Goal: Find contact information: Find contact information

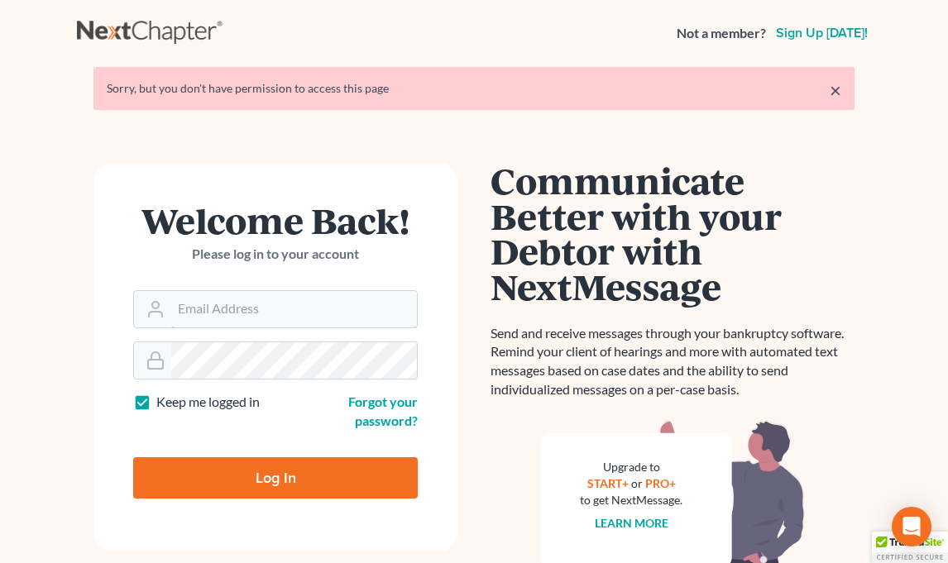
type input "[EMAIL_ADDRESS][DOMAIN_NAME]"
click at [202, 486] on input "Log In" at bounding box center [275, 477] width 285 height 41
type input "Thinking..."
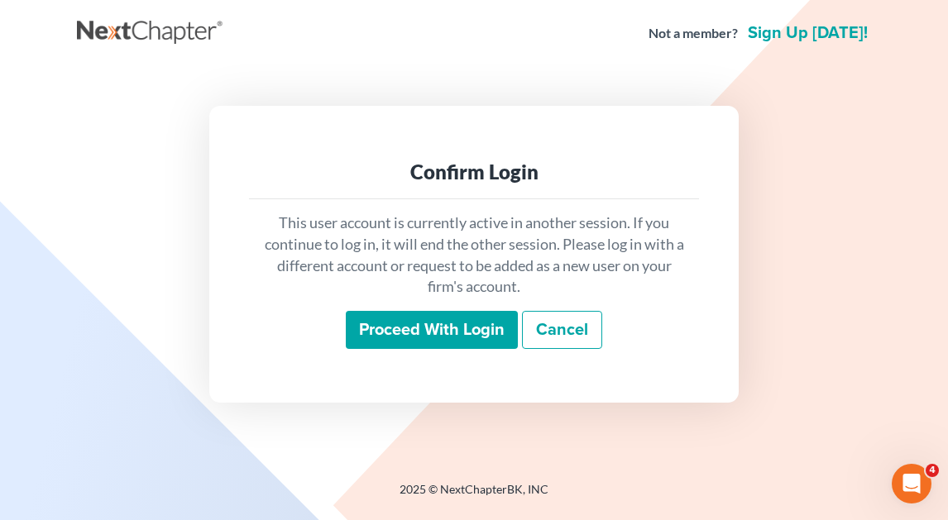
click at [462, 338] on input "Proceed with login" at bounding box center [432, 330] width 172 height 38
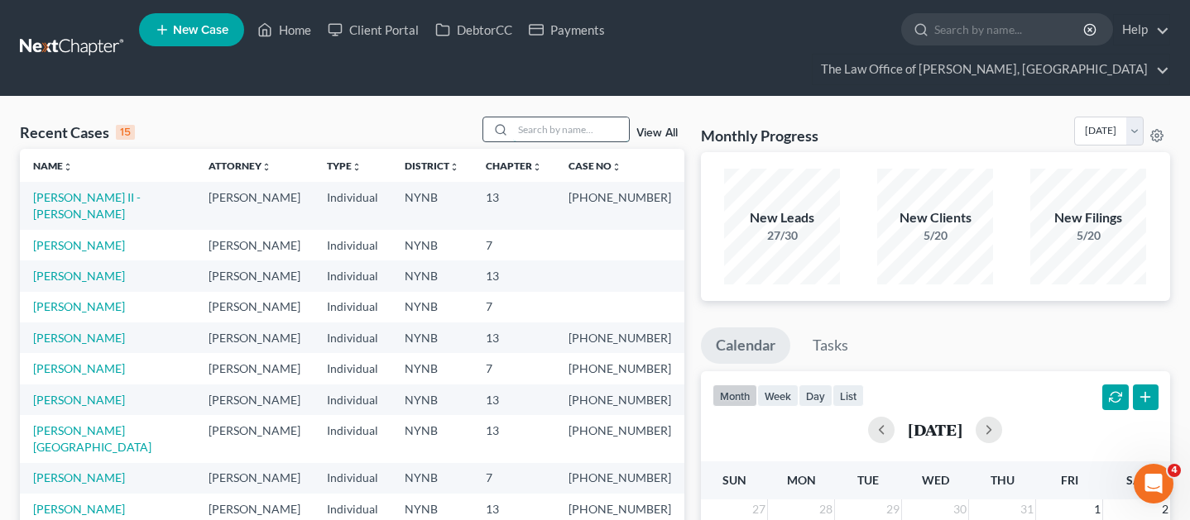
click at [563, 117] on input "search" at bounding box center [571, 129] width 116 height 24
type input "[DEMOGRAPHIC_DATA]"
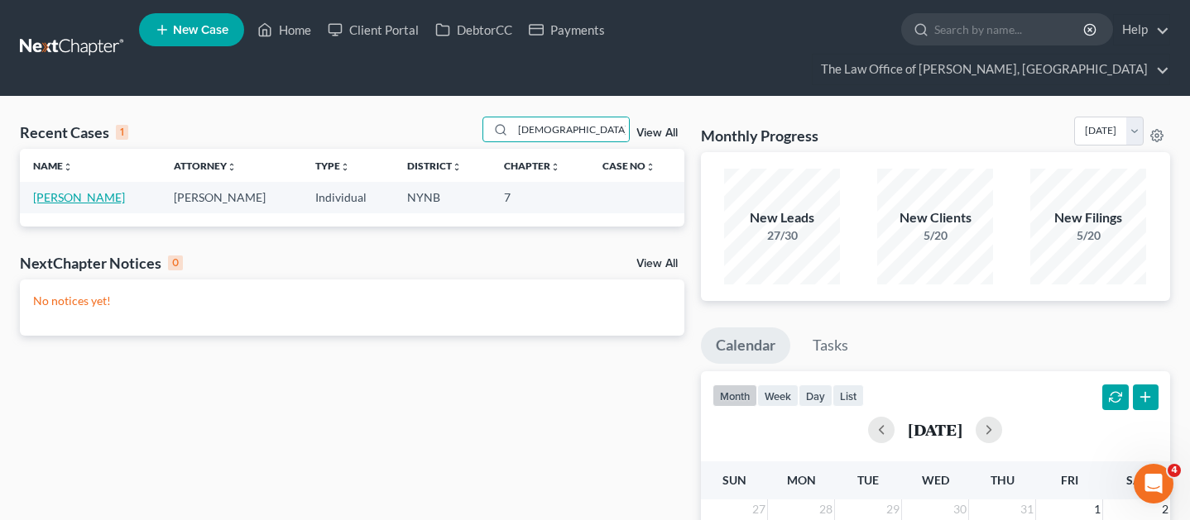
click at [93, 190] on link "[PERSON_NAME]" at bounding box center [79, 197] width 92 height 14
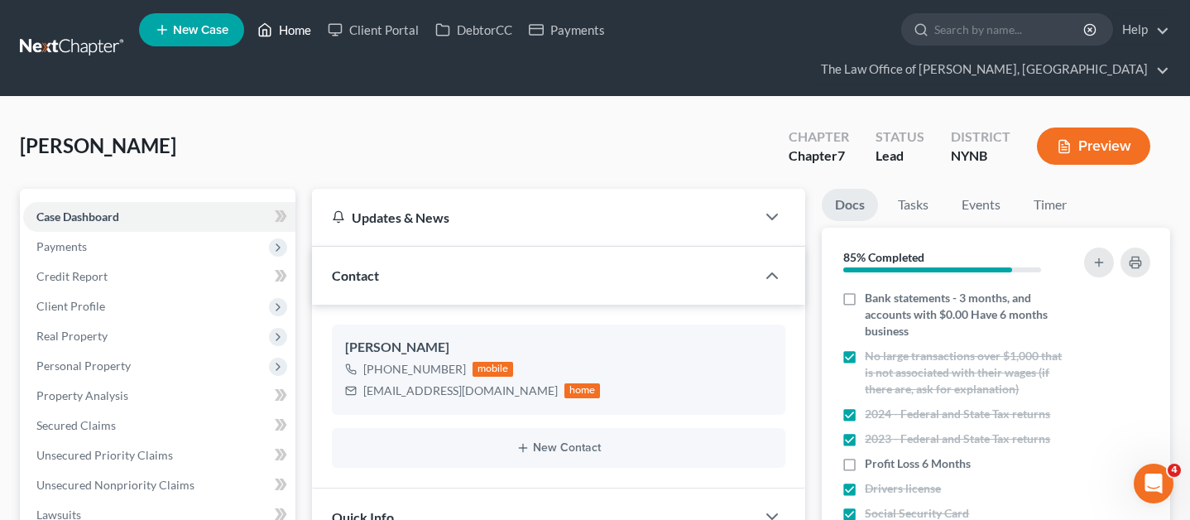
click at [301, 36] on link "Home" at bounding box center [284, 30] width 70 height 30
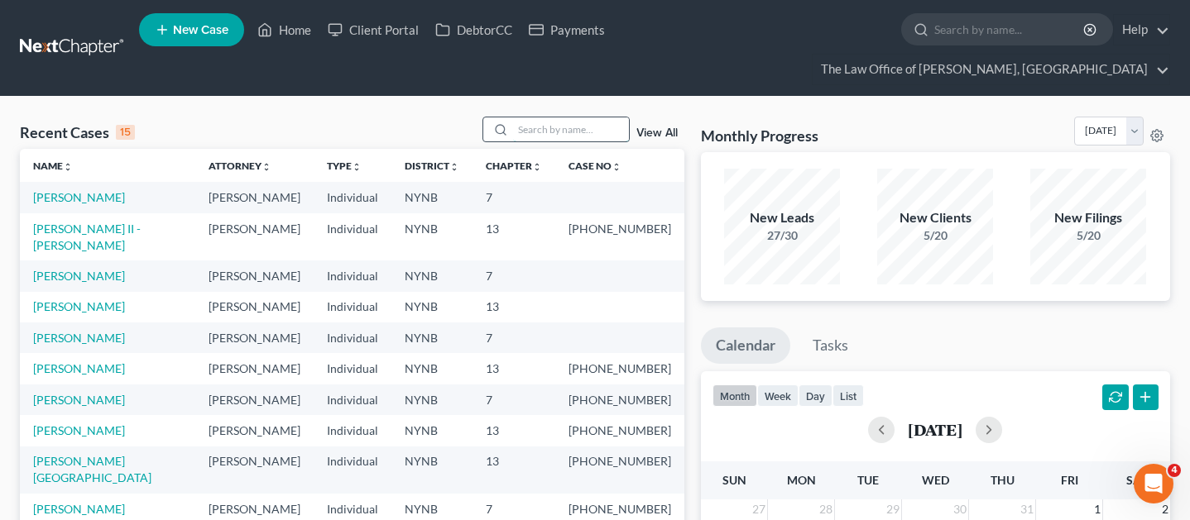
click at [587, 117] on input "search" at bounding box center [571, 129] width 116 height 24
type input "olyvia"
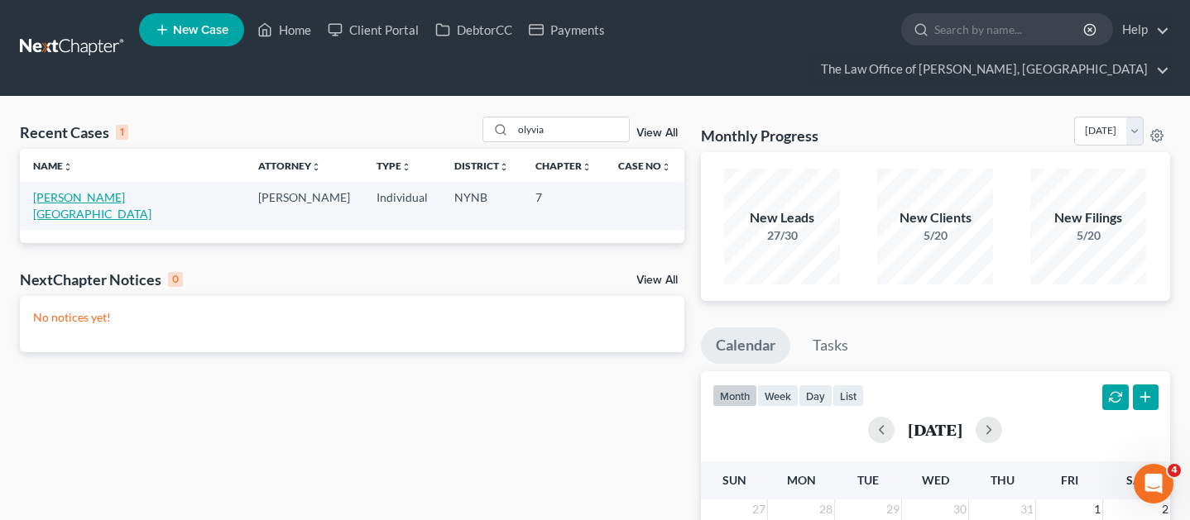
click at [59, 190] on link "[PERSON_NAME][GEOGRAPHIC_DATA]" at bounding box center [92, 205] width 118 height 31
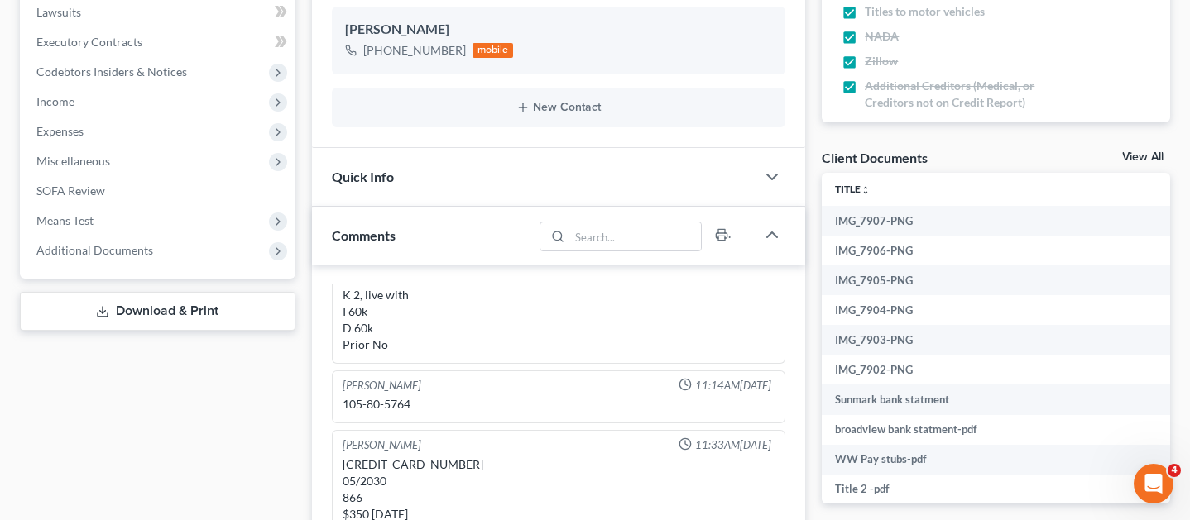
scroll to position [73, 0]
click at [274, 245] on icon at bounding box center [277, 251] width 13 height 13
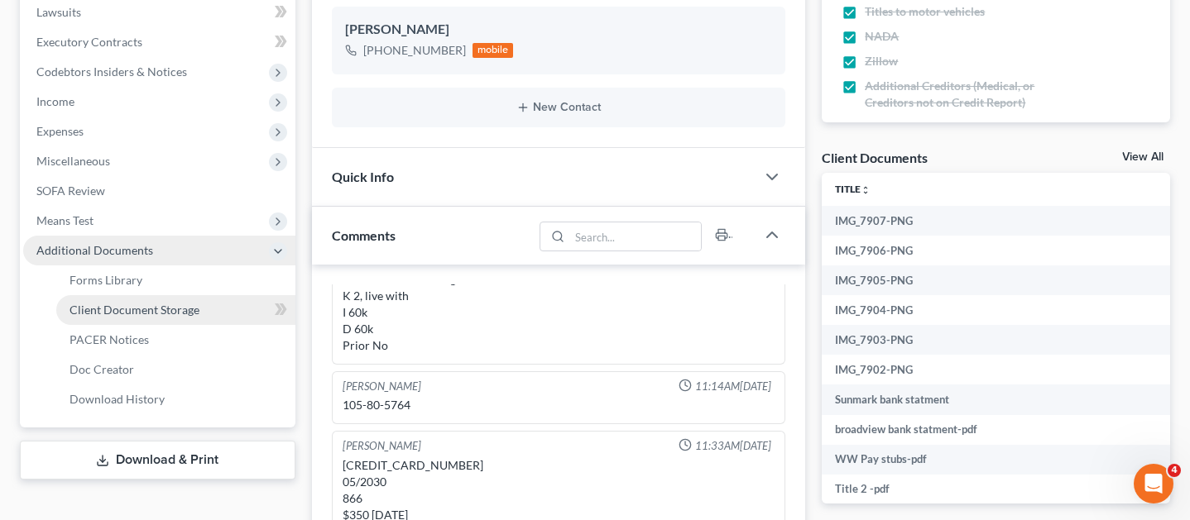
click at [178, 303] on span "Client Document Storage" at bounding box center [134, 310] width 130 height 14
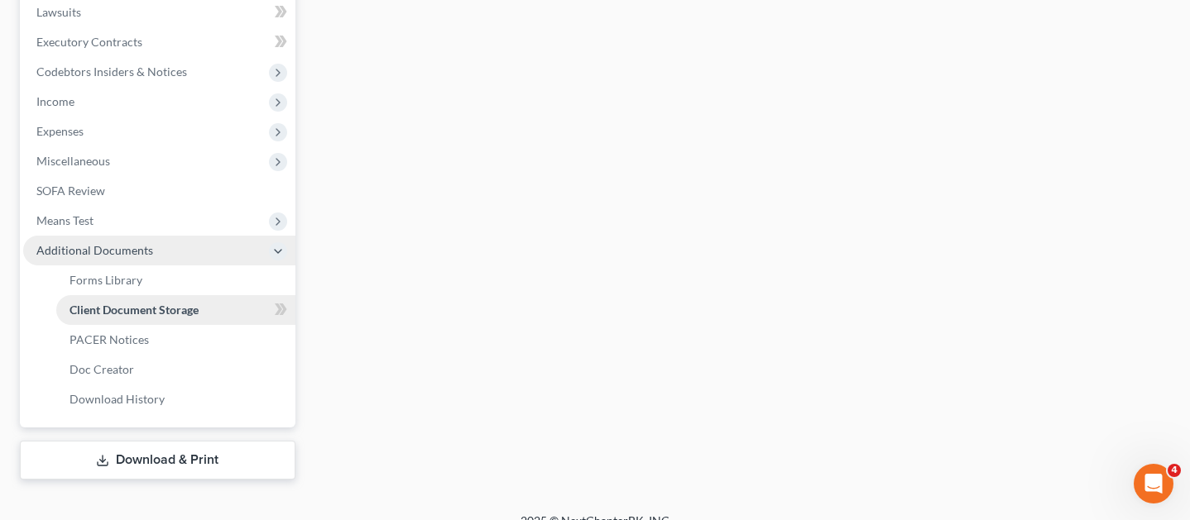
scroll to position [492, 0]
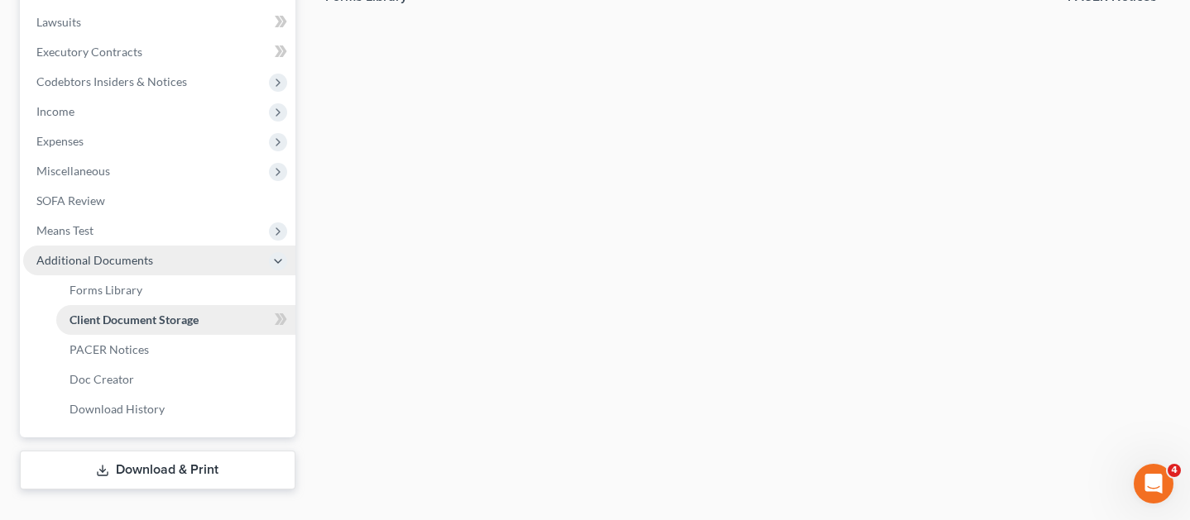
select select "1"
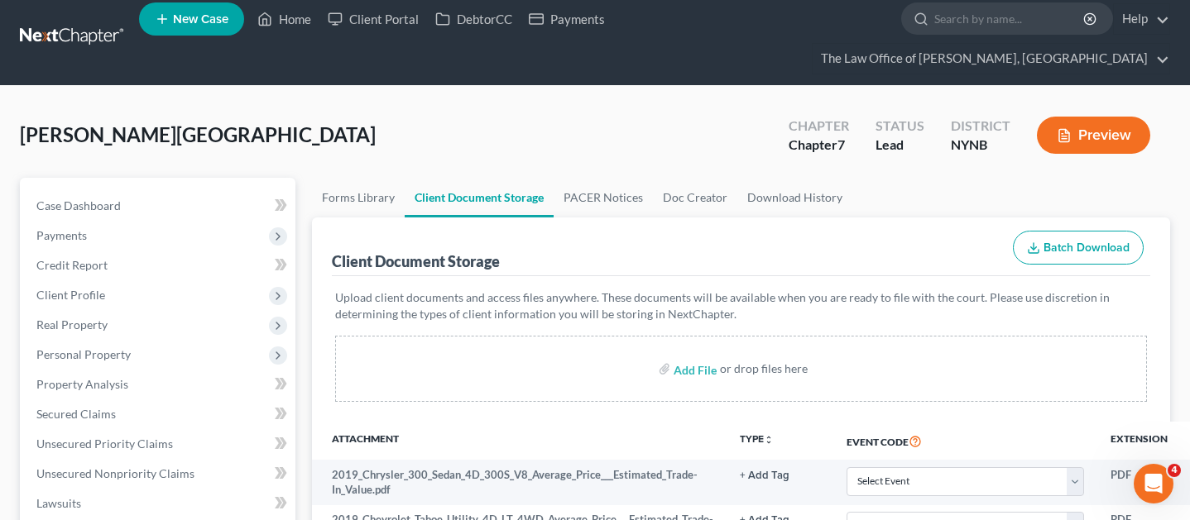
scroll to position [0, 0]
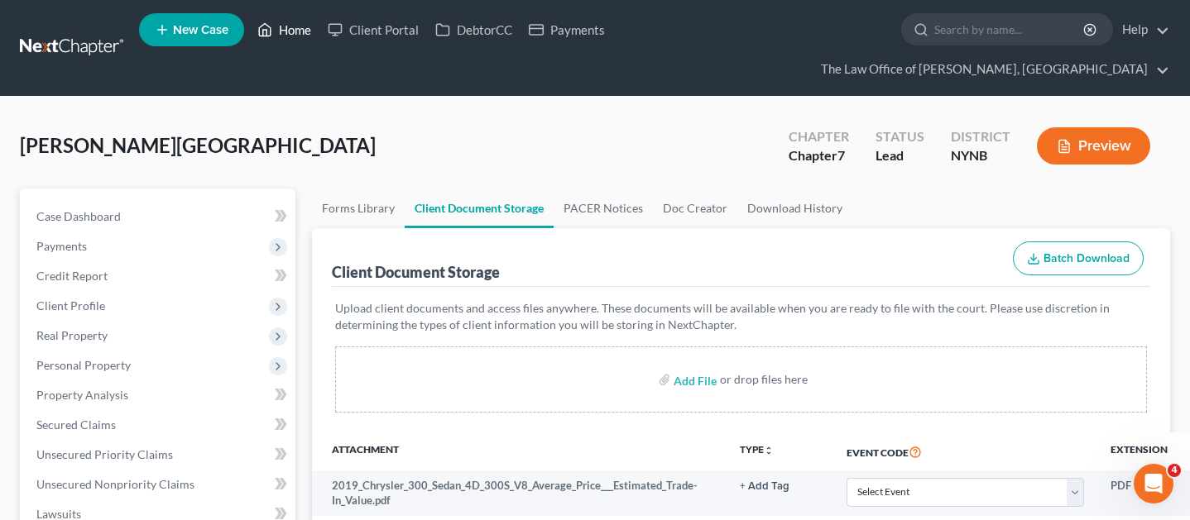
click at [295, 40] on link "Home" at bounding box center [284, 30] width 70 height 30
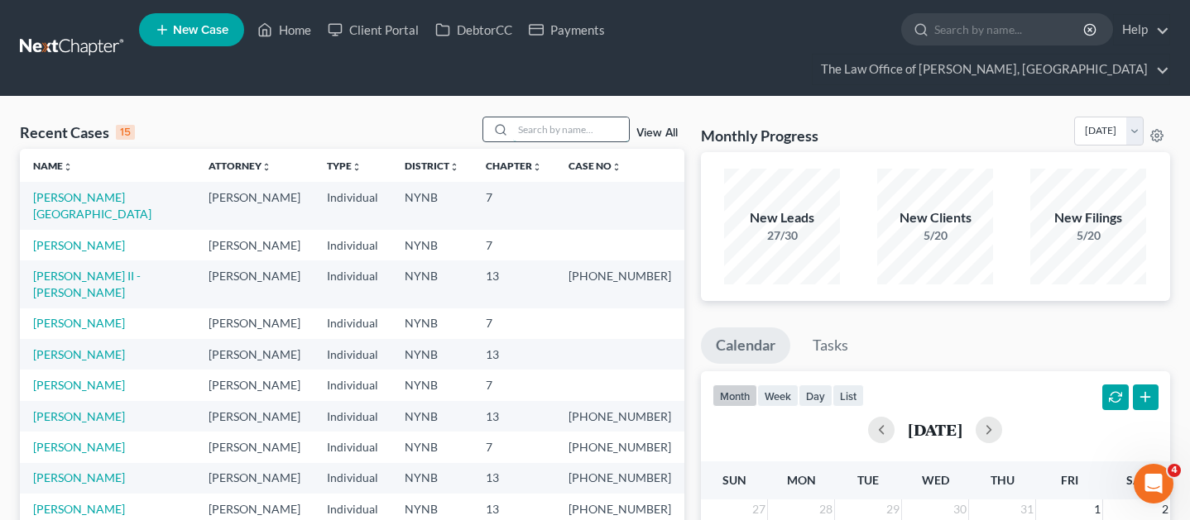
click at [521, 117] on input "search" at bounding box center [571, 129] width 116 height 24
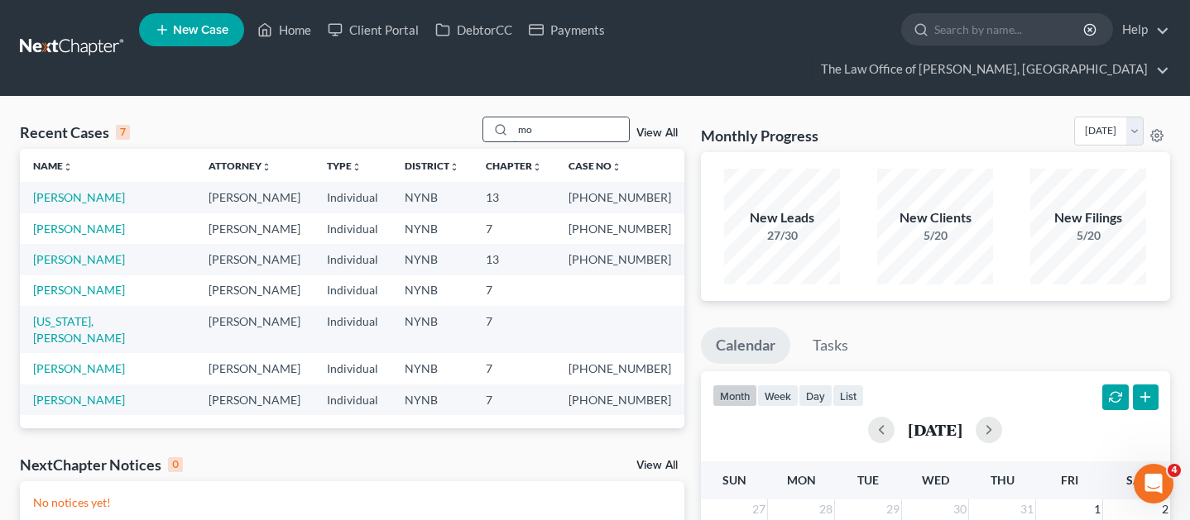
type input "m"
type input "crist"
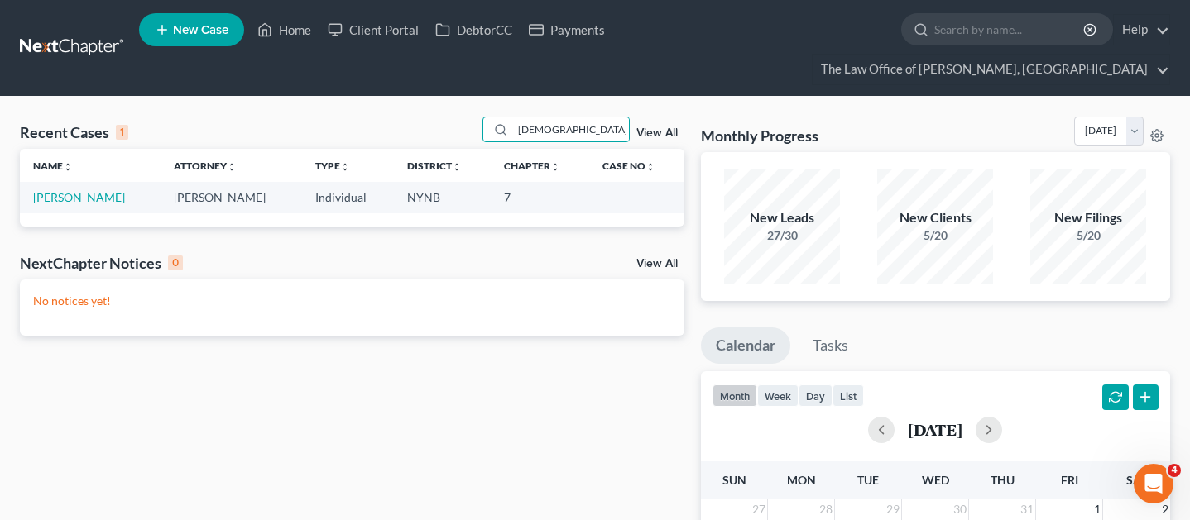
click at [68, 190] on link "[PERSON_NAME]" at bounding box center [79, 197] width 92 height 14
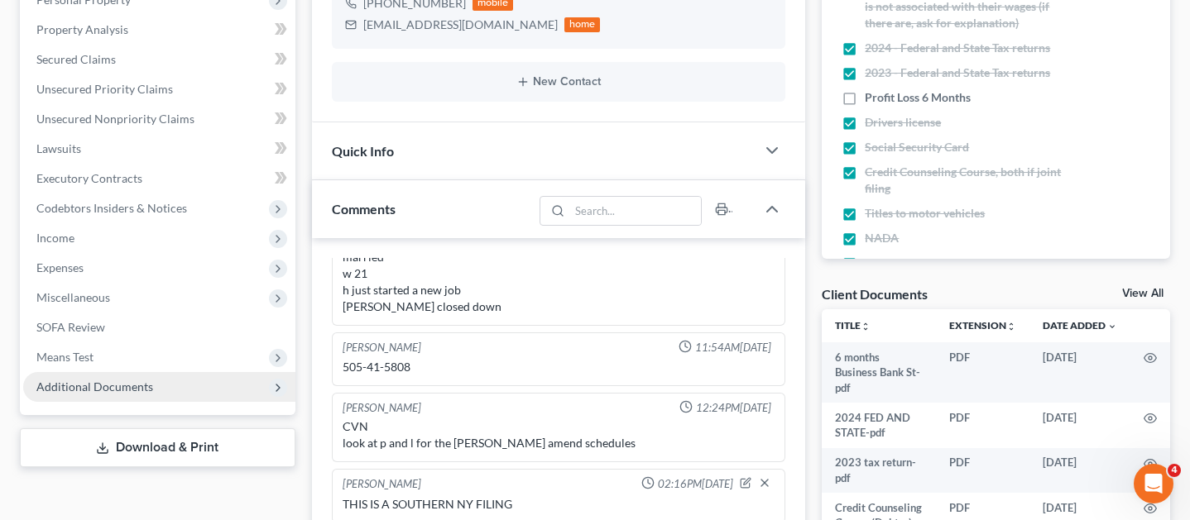
scroll to position [950, 0]
click at [157, 372] on span "Additional Documents" at bounding box center [159, 387] width 272 height 30
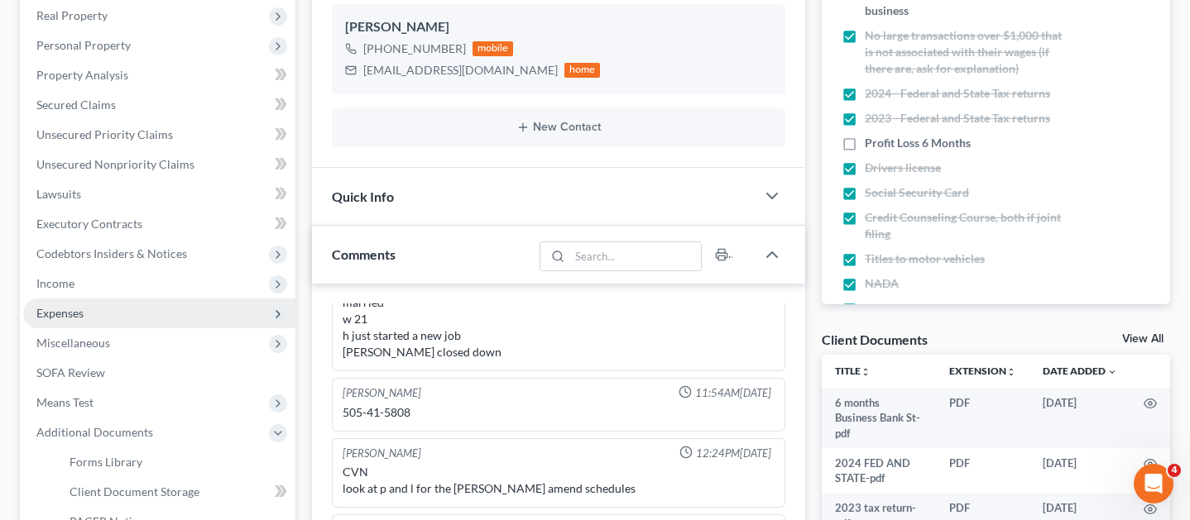
scroll to position [309, 0]
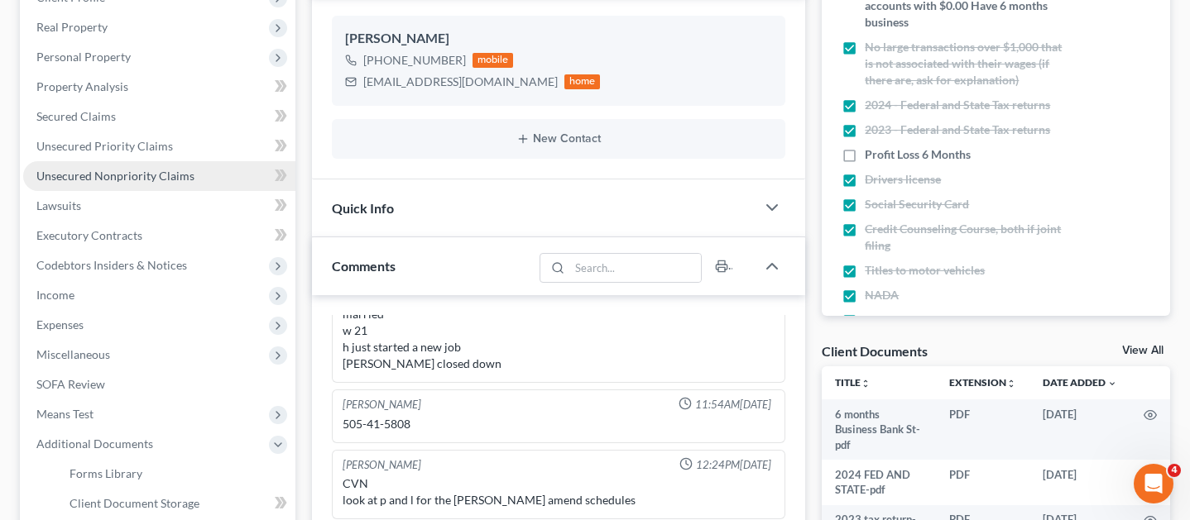
click at [189, 169] on span "Unsecured Nonpriority Claims" at bounding box center [115, 176] width 158 height 14
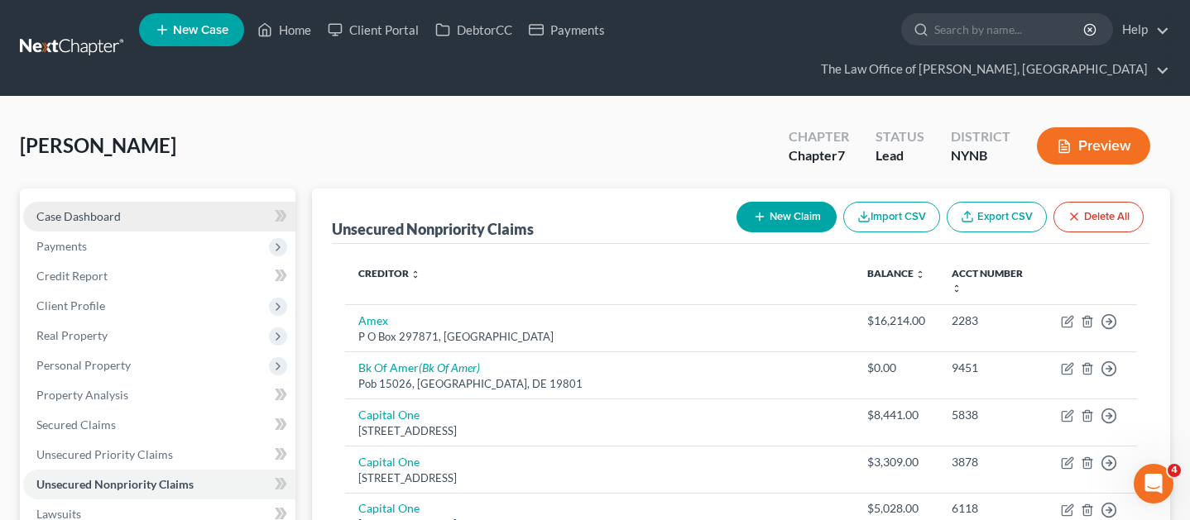
click at [102, 209] on span "Case Dashboard" at bounding box center [78, 216] width 84 height 14
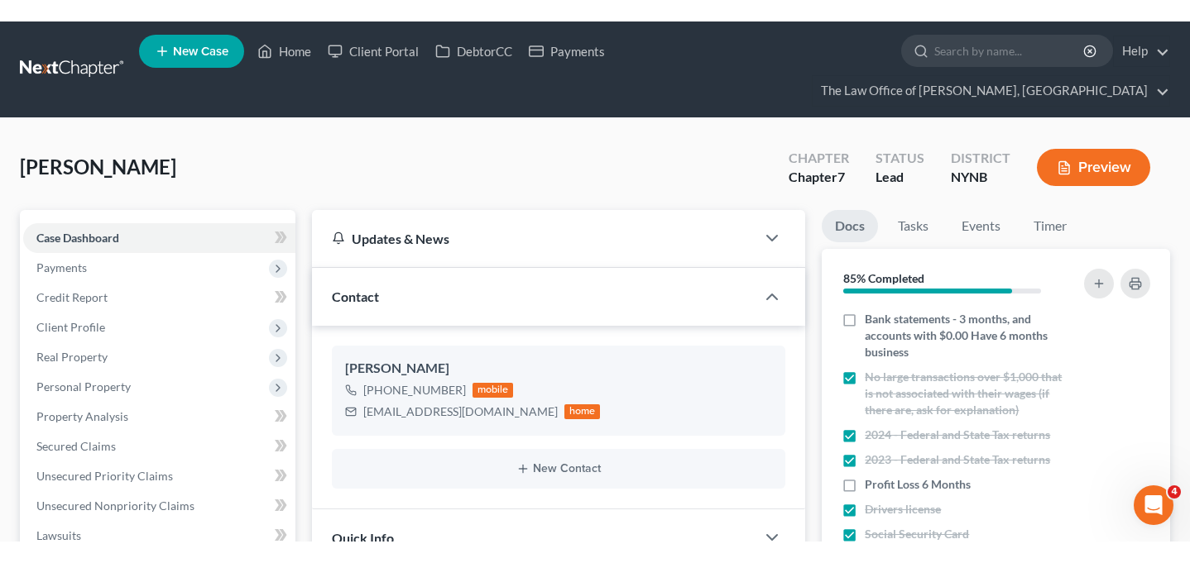
scroll to position [950, 0]
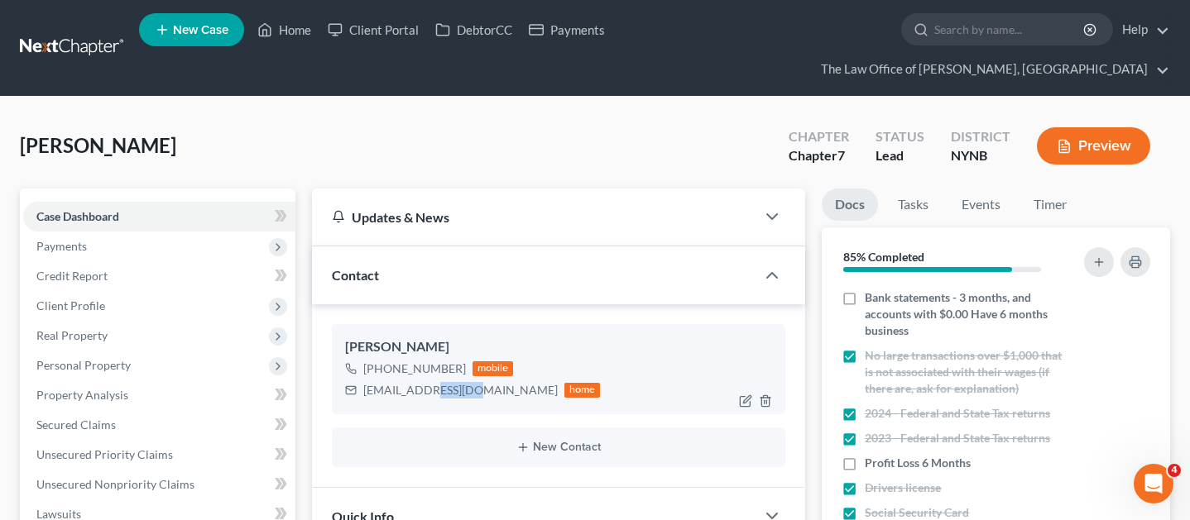
click at [429, 382] on div "crmostacero@gmail.com" at bounding box center [460, 390] width 194 height 17
click at [482, 382] on div "crmostacero@gmail.com" at bounding box center [460, 390] width 194 height 17
click at [485, 382] on div "crmostacero@gmail.com" at bounding box center [460, 390] width 194 height 17
copy div "crmostacero@gmail.com"
click at [320, 315] on div "Cristhian Mostacero +1 (845) 901-8080 mobile crmostacero@gmail.com home New Con…" at bounding box center [559, 395] width 494 height 183
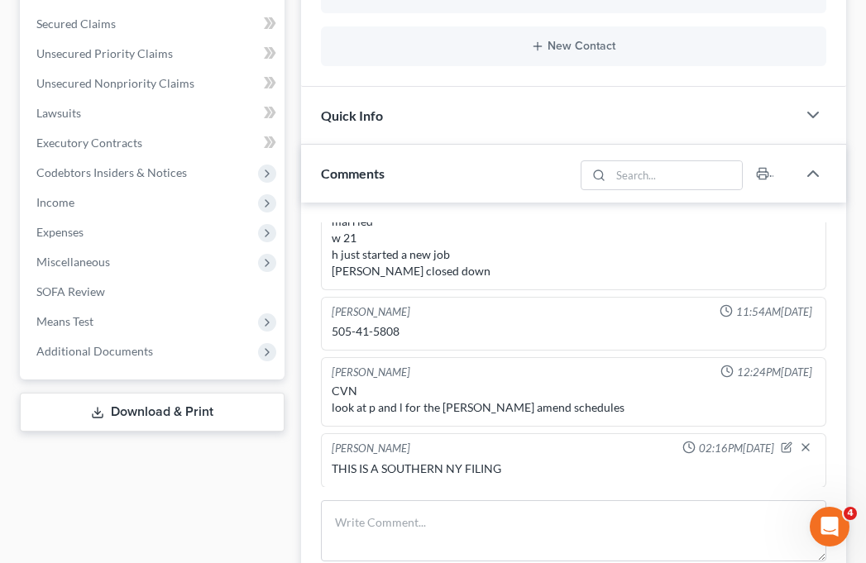
scroll to position [380, 0]
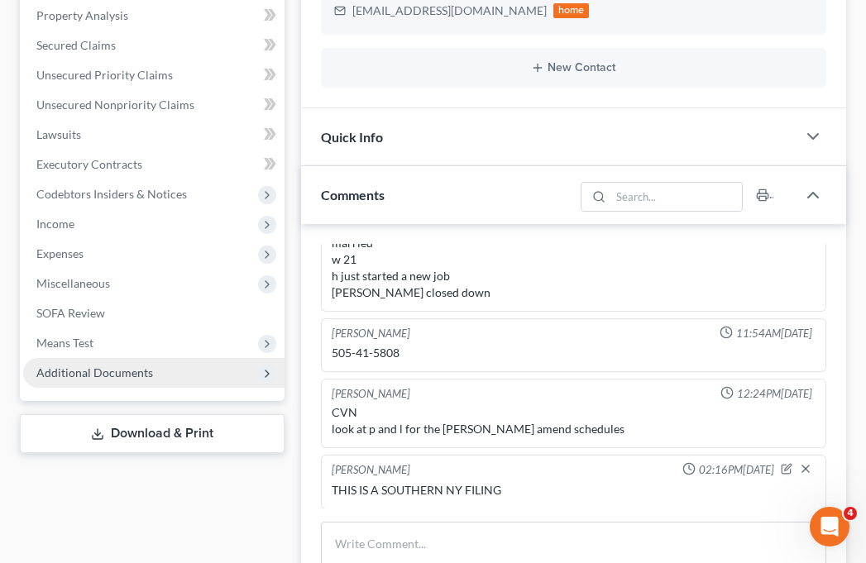
click at [184, 381] on span "Additional Documents" at bounding box center [153, 373] width 261 height 30
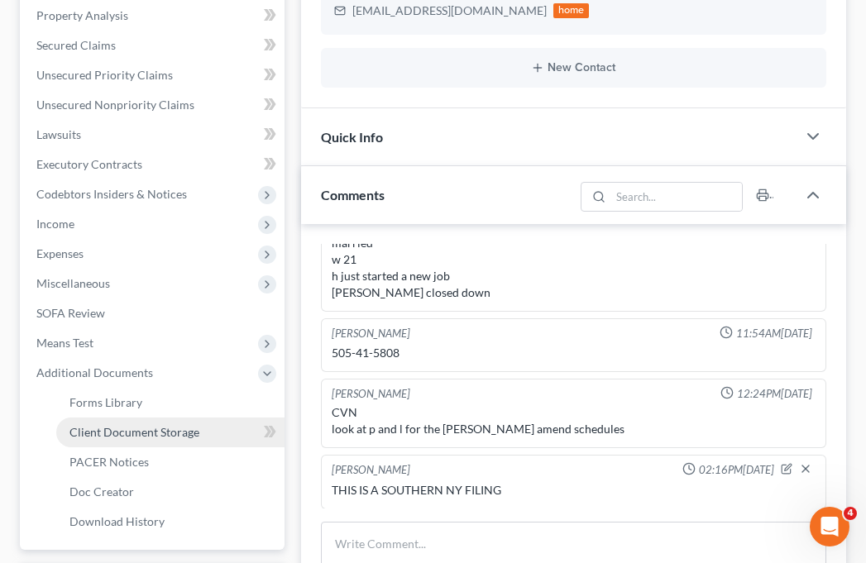
click at [173, 433] on span "Client Document Storage" at bounding box center [134, 432] width 130 height 14
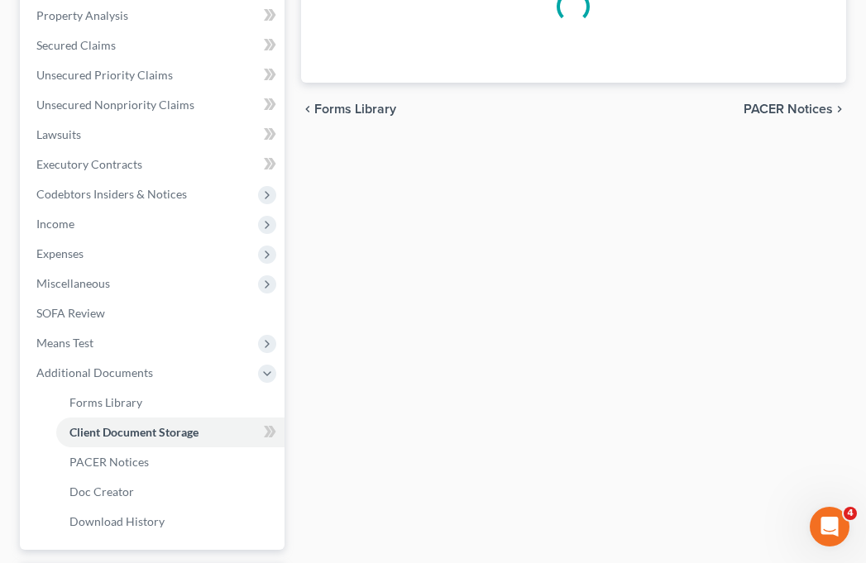
scroll to position [336, 0]
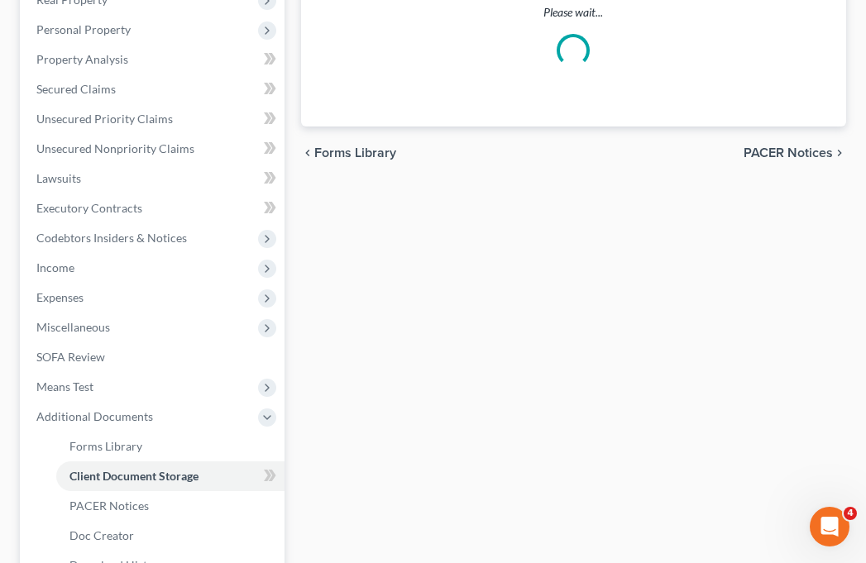
select select "1"
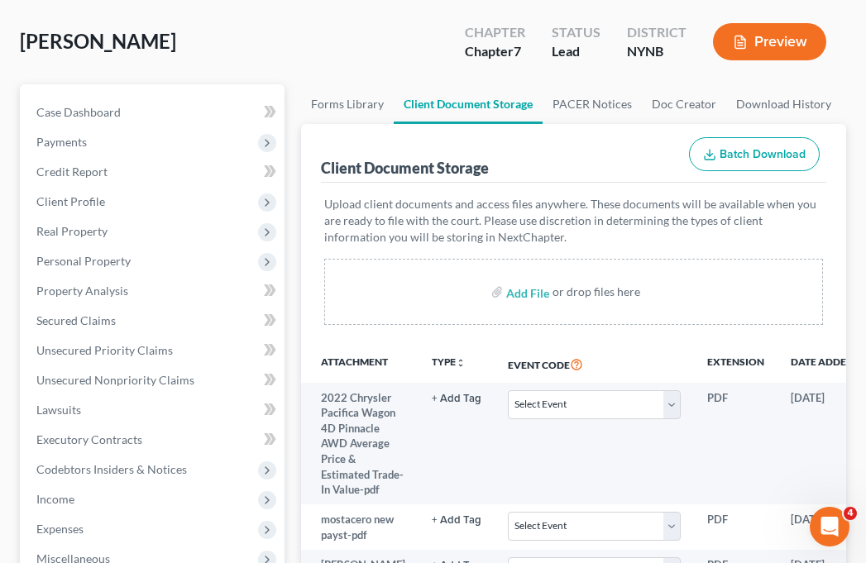
scroll to position [146, 0]
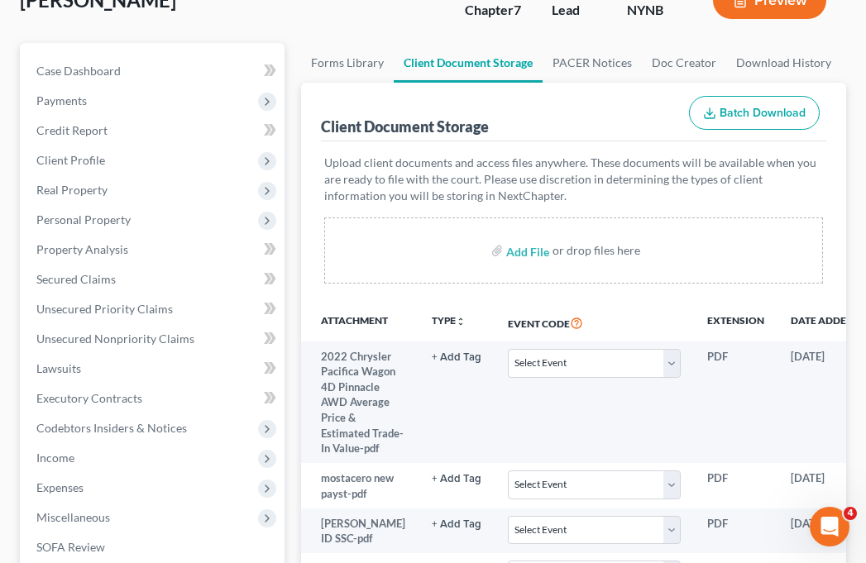
select select "1"
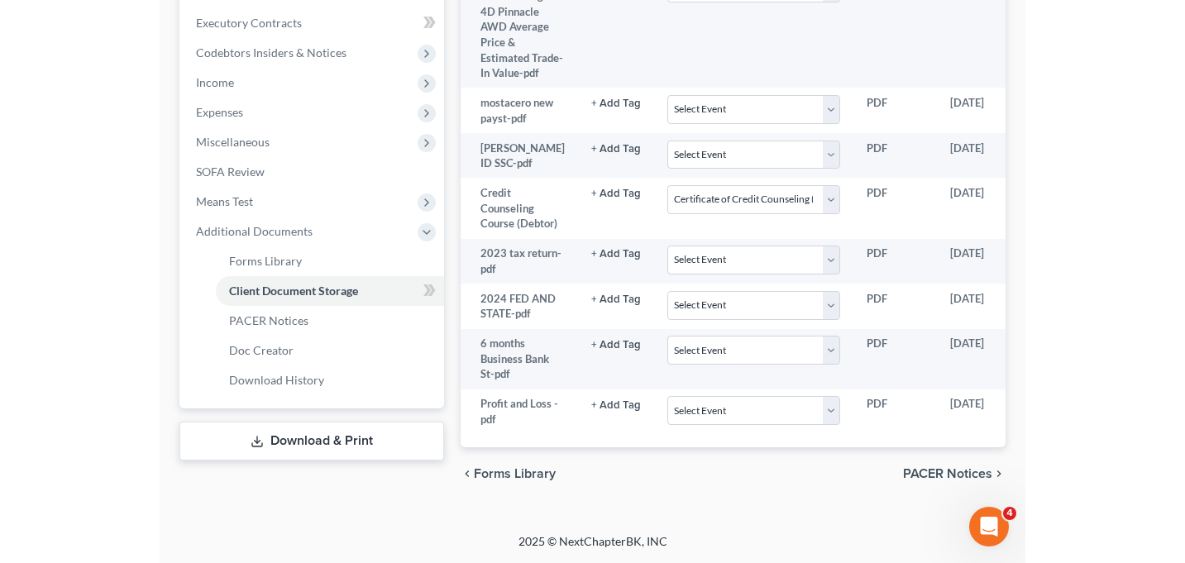
scroll to position [480, 0]
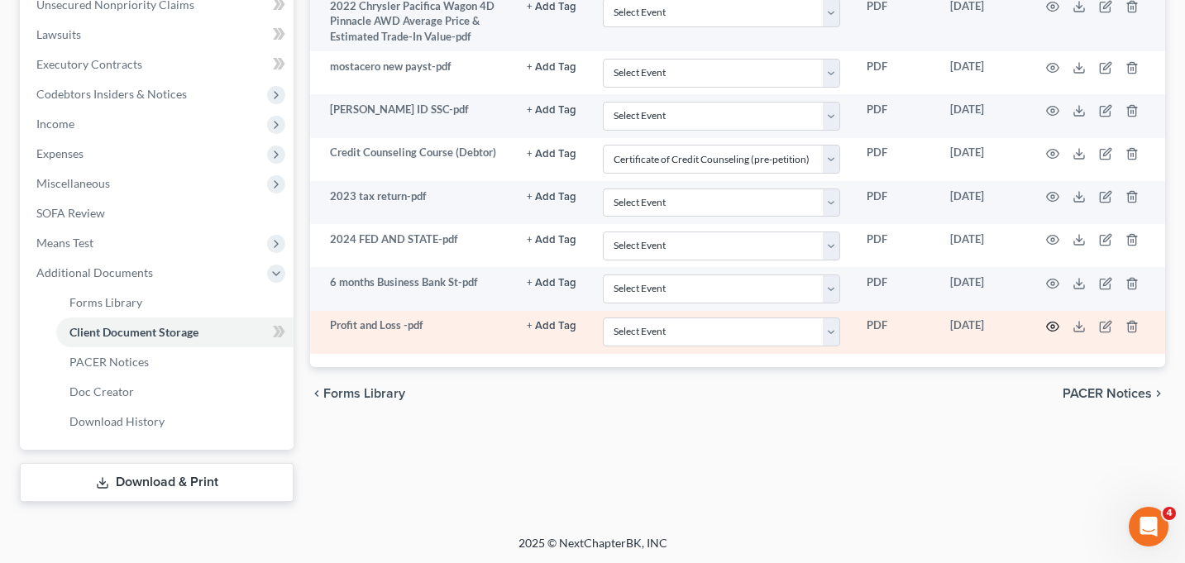
click at [947, 328] on circle "button" at bounding box center [1052, 326] width 3 height 3
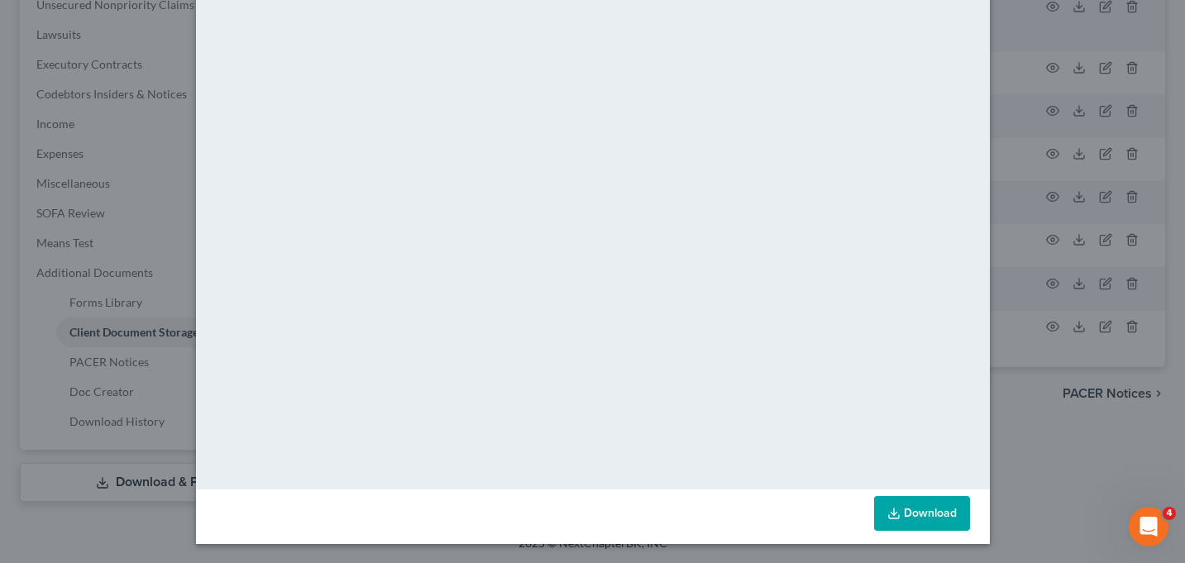
scroll to position [0, 0]
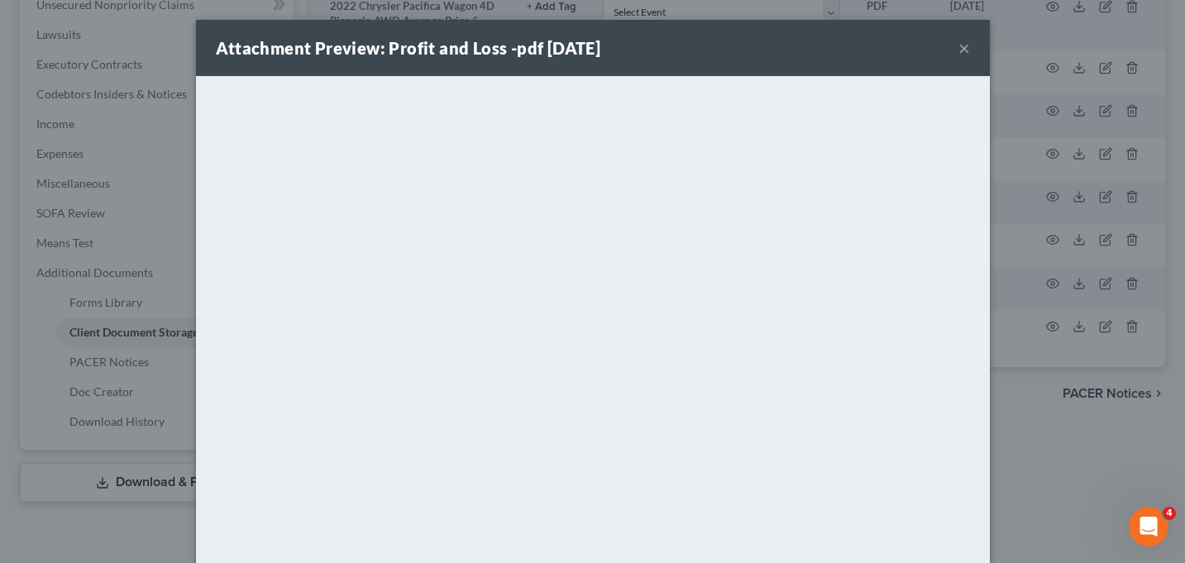
click at [947, 48] on button "×" at bounding box center [965, 48] width 12 height 20
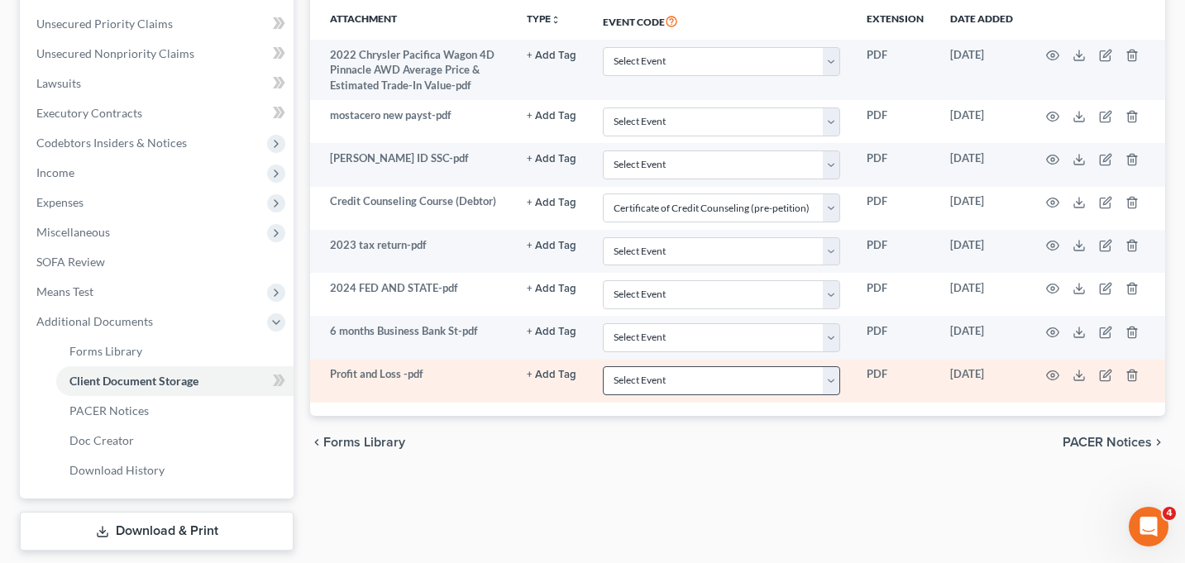
scroll to position [330, 0]
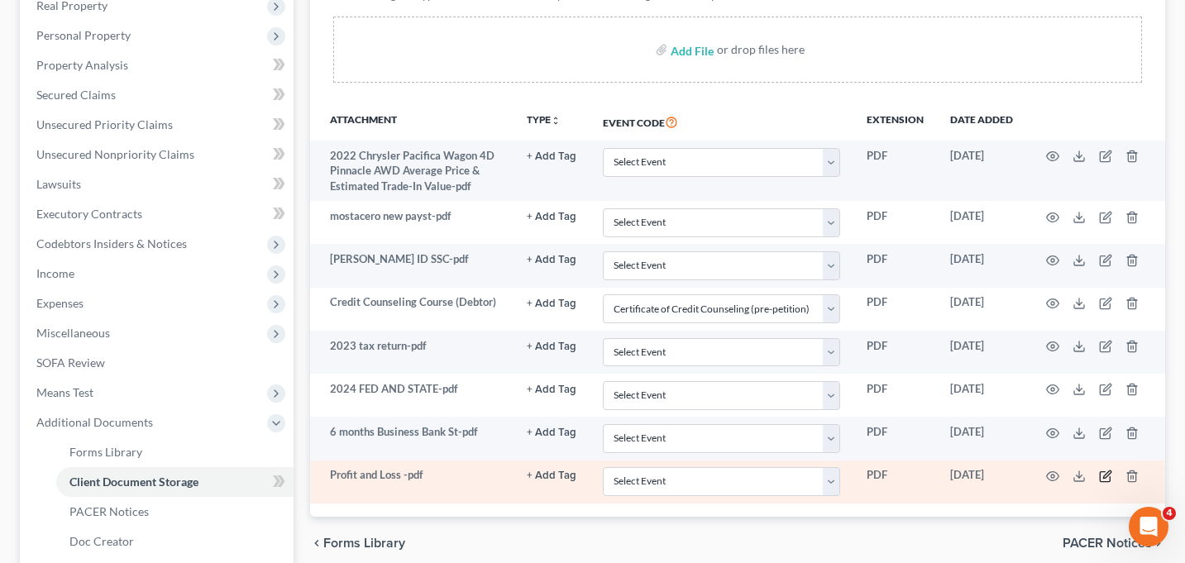
click at [947, 479] on icon "button" at bounding box center [1105, 476] width 13 height 13
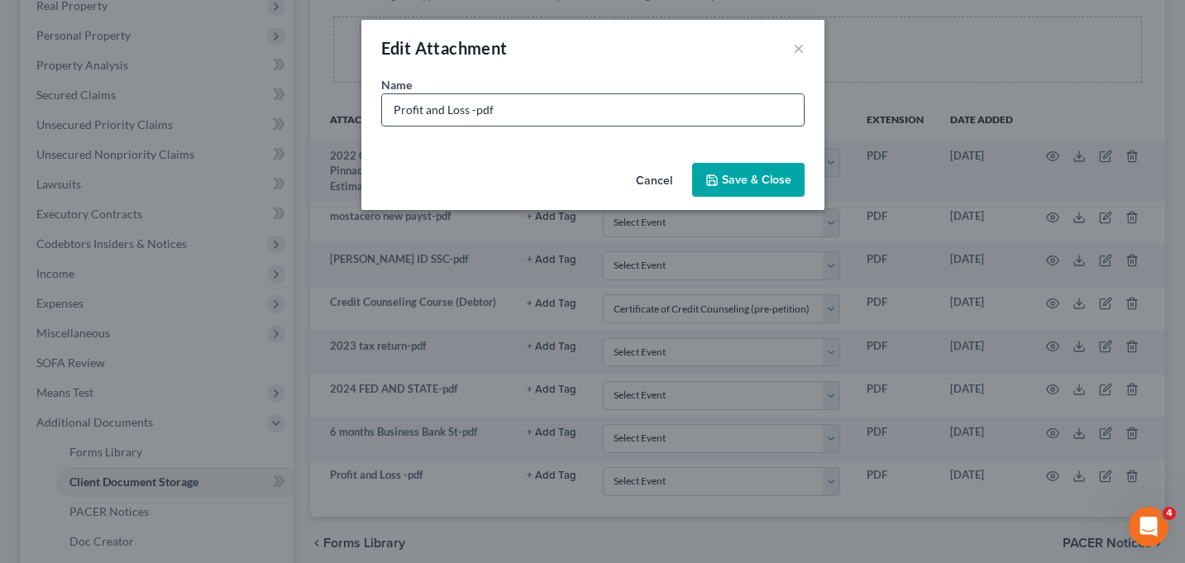
click at [467, 116] on input "Profit and Loss -pdf" at bounding box center [593, 109] width 422 height 31
type input "Profit and Loss 6 months -pdf"
click at [713, 180] on polyline "button" at bounding box center [712, 182] width 6 height 4
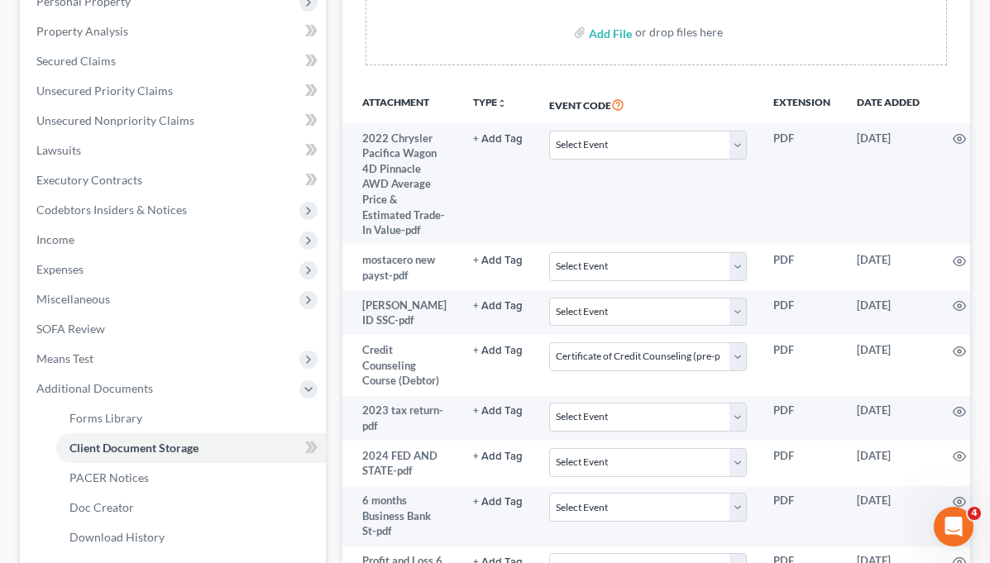
scroll to position [0, 0]
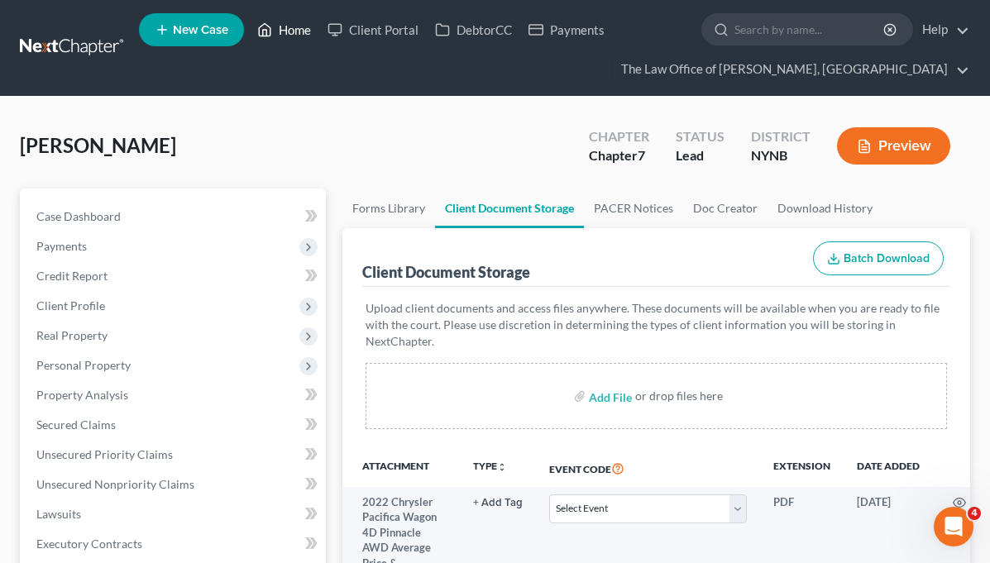
click at [286, 25] on link "Home" at bounding box center [284, 30] width 70 height 30
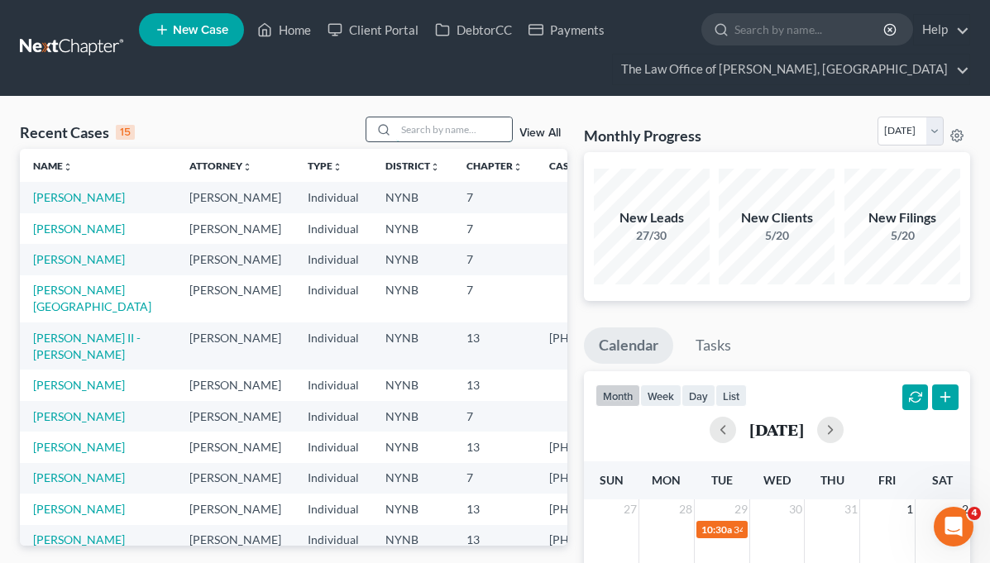
click at [425, 133] on input "search" at bounding box center [454, 129] width 116 height 24
type input "olyvia"
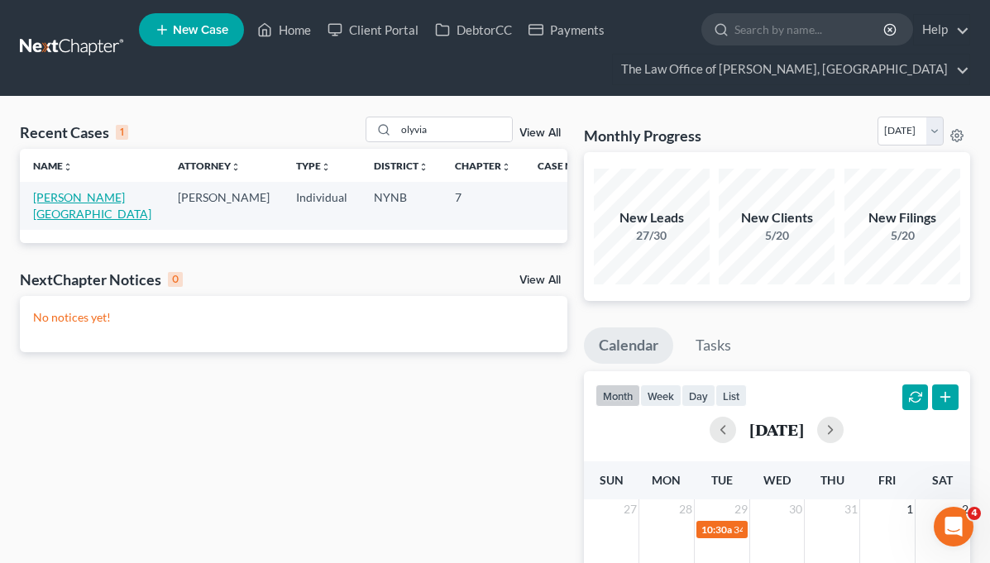
click at [39, 213] on link "[PERSON_NAME][GEOGRAPHIC_DATA]" at bounding box center [92, 205] width 118 height 31
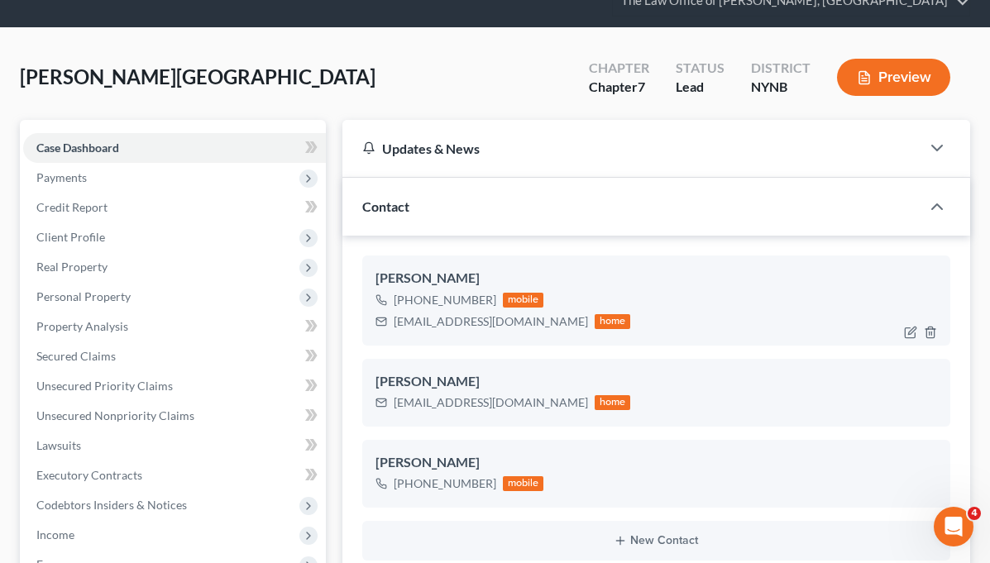
scroll to position [74, 0]
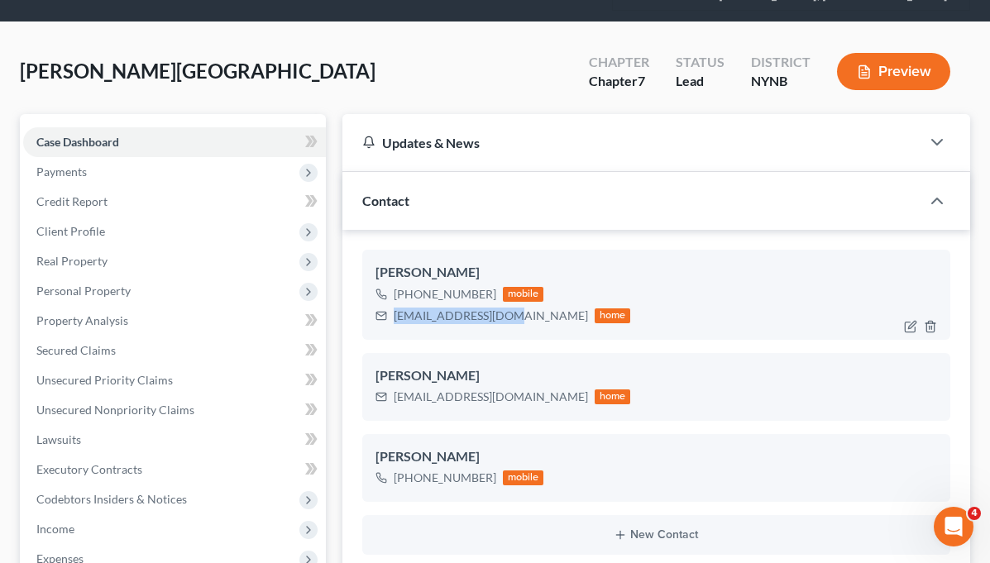
drag, startPoint x: 394, startPoint y: 316, endPoint x: 502, endPoint y: 314, distance: 108.4
click at [502, 314] on div "olyviav19@gmail.com" at bounding box center [491, 316] width 194 height 17
copy div "olyviav19@gmail.com"
drag, startPoint x: 486, startPoint y: 295, endPoint x: 391, endPoint y: 295, distance: 95.1
click at [391, 295] on div "+1 (518) 362-9388 mobile" at bounding box center [504, 295] width 256 height 22
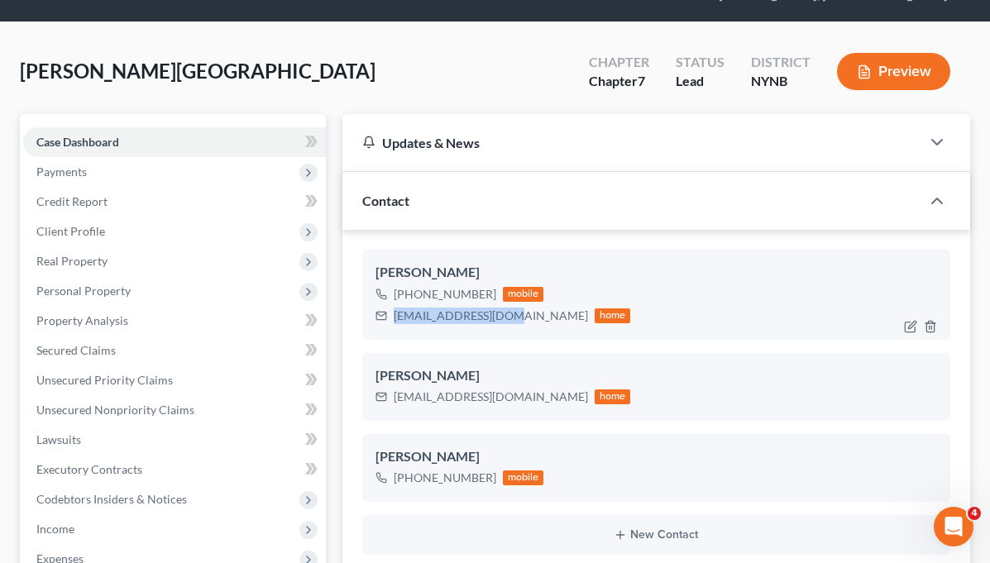
copy div "+1 (518) 362-9388"
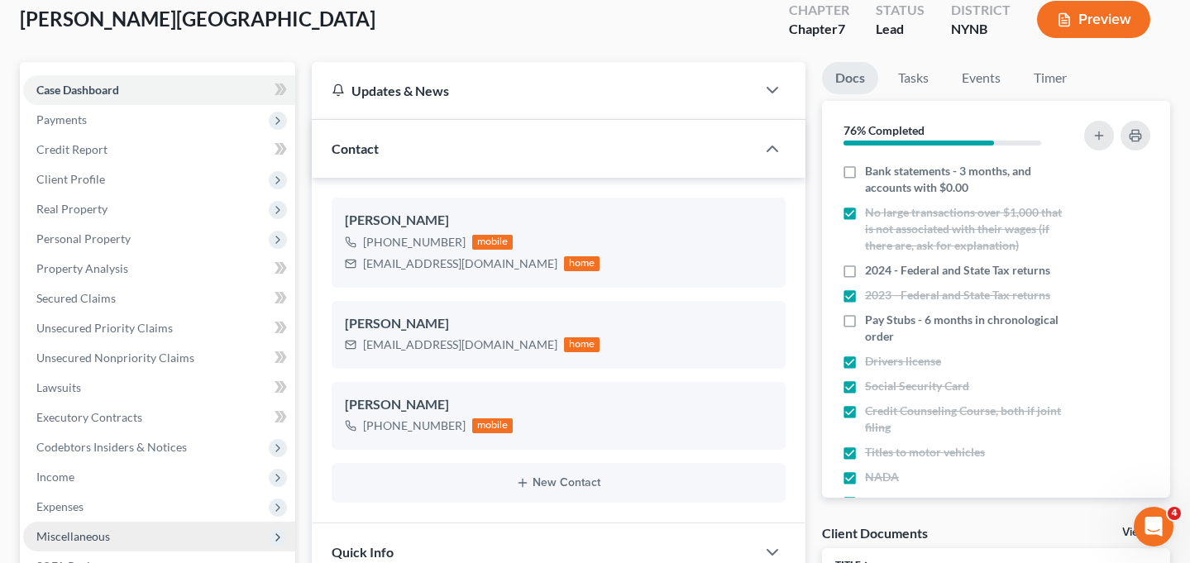
scroll to position [202, 0]
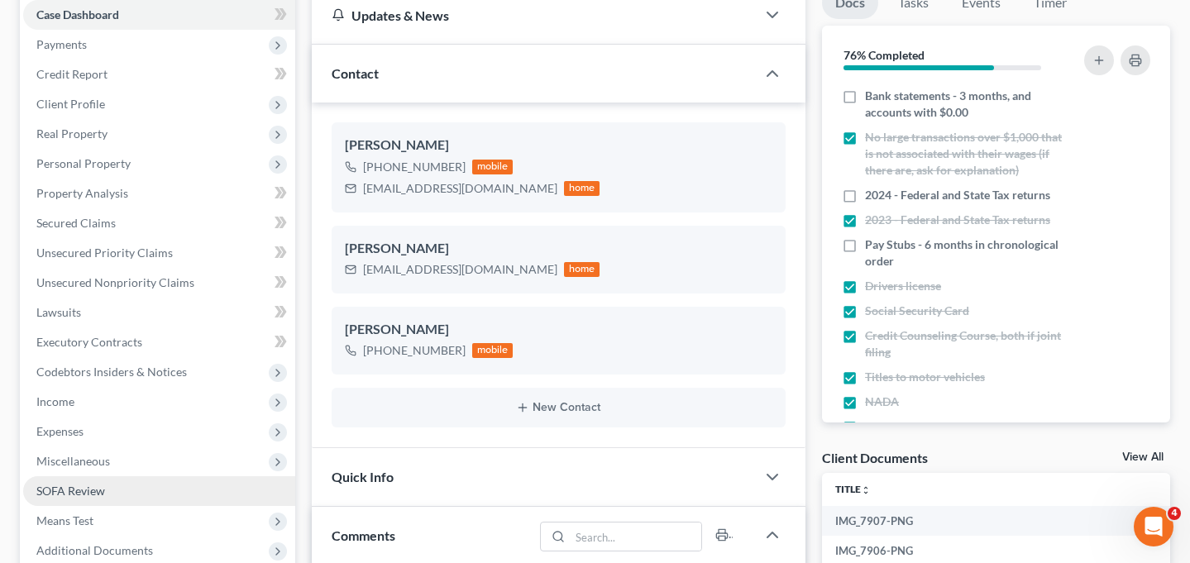
drag, startPoint x: 195, startPoint y: 521, endPoint x: 201, endPoint y: 459, distance: 62.3
click at [194, 520] on span "Additional Documents" at bounding box center [159, 551] width 272 height 30
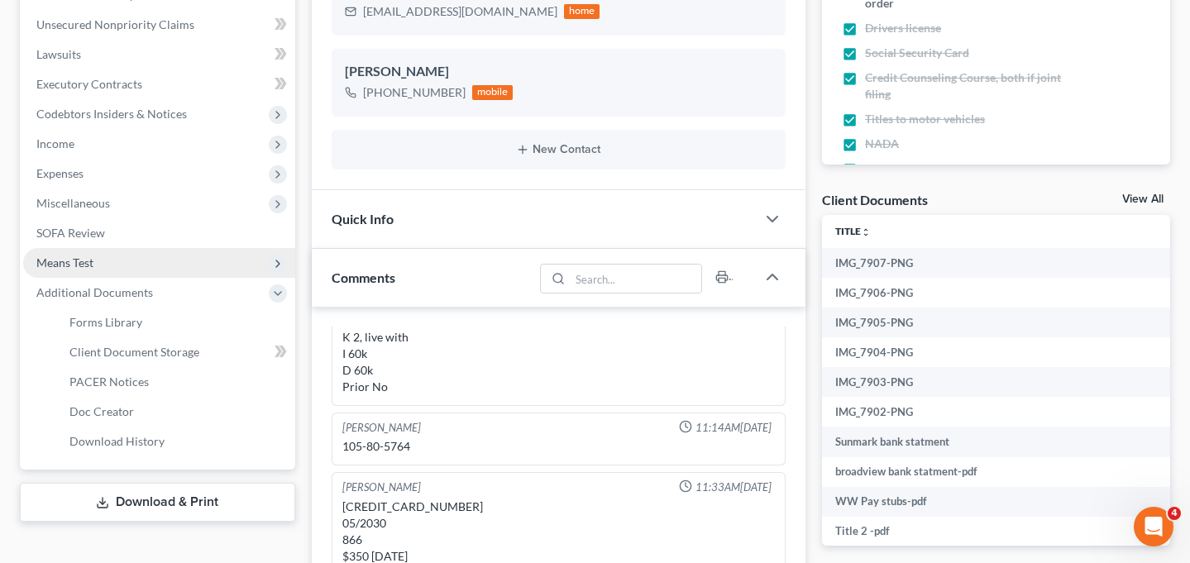
scroll to position [481, 0]
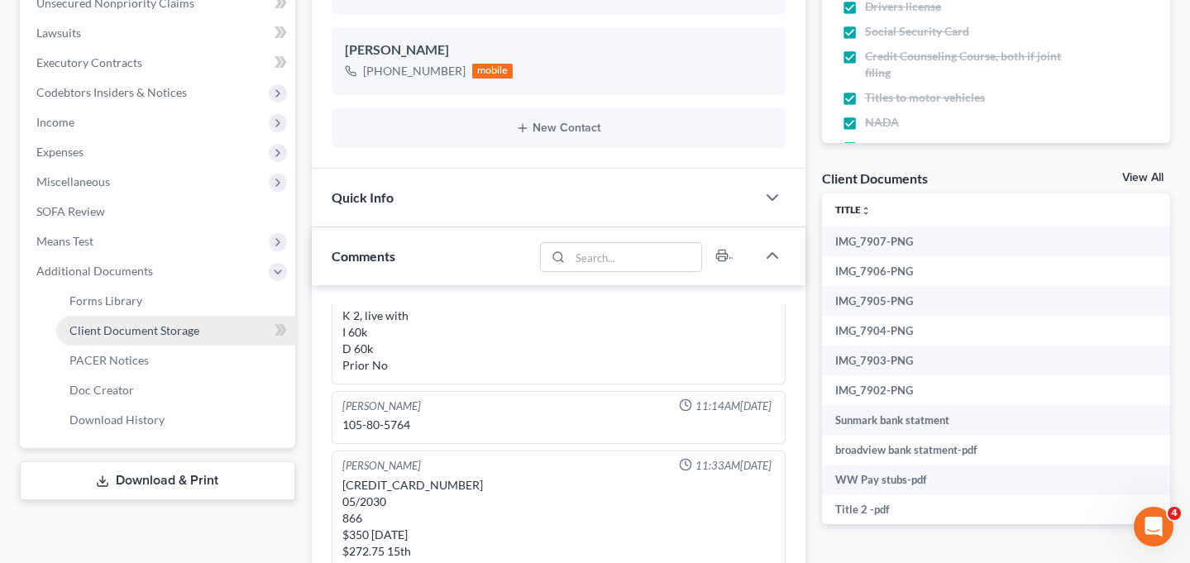
click at [173, 323] on span "Client Document Storage" at bounding box center [134, 330] width 130 height 14
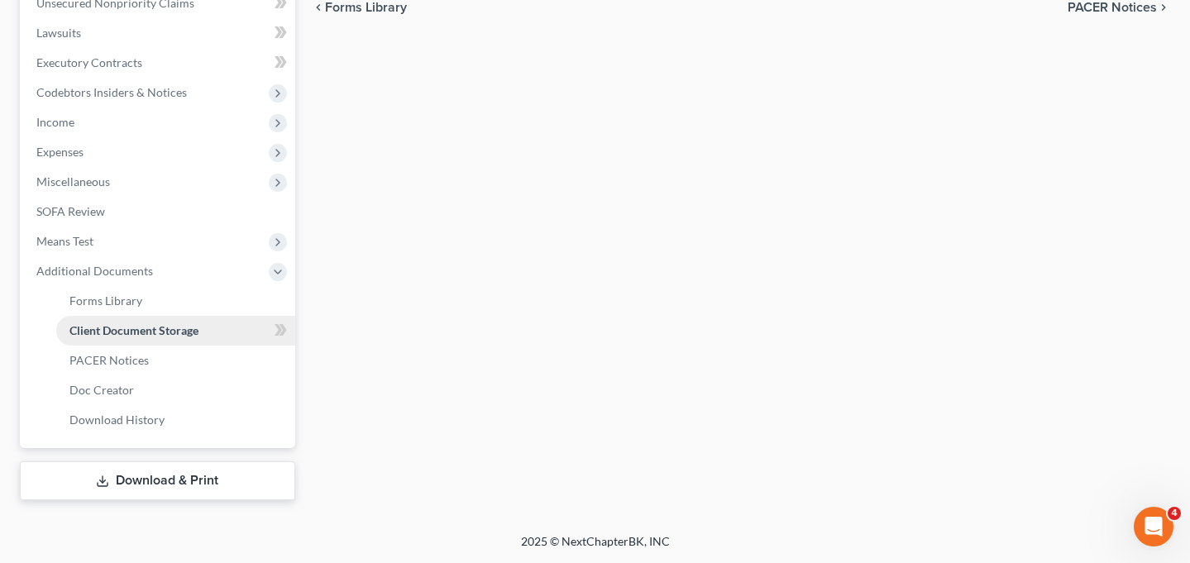
scroll to position [427, 0]
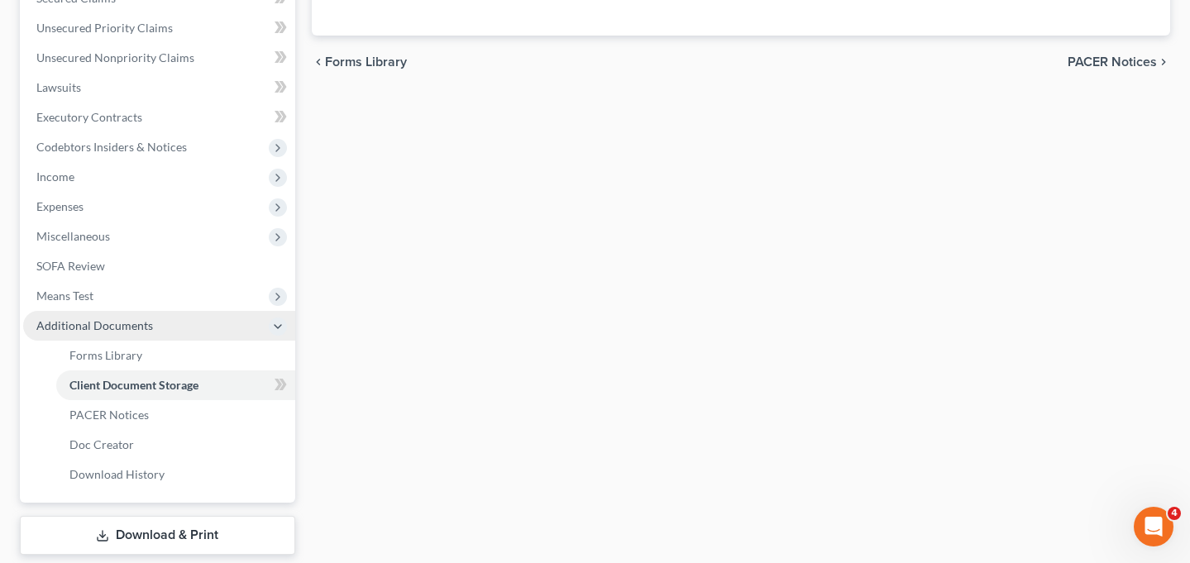
select select "1"
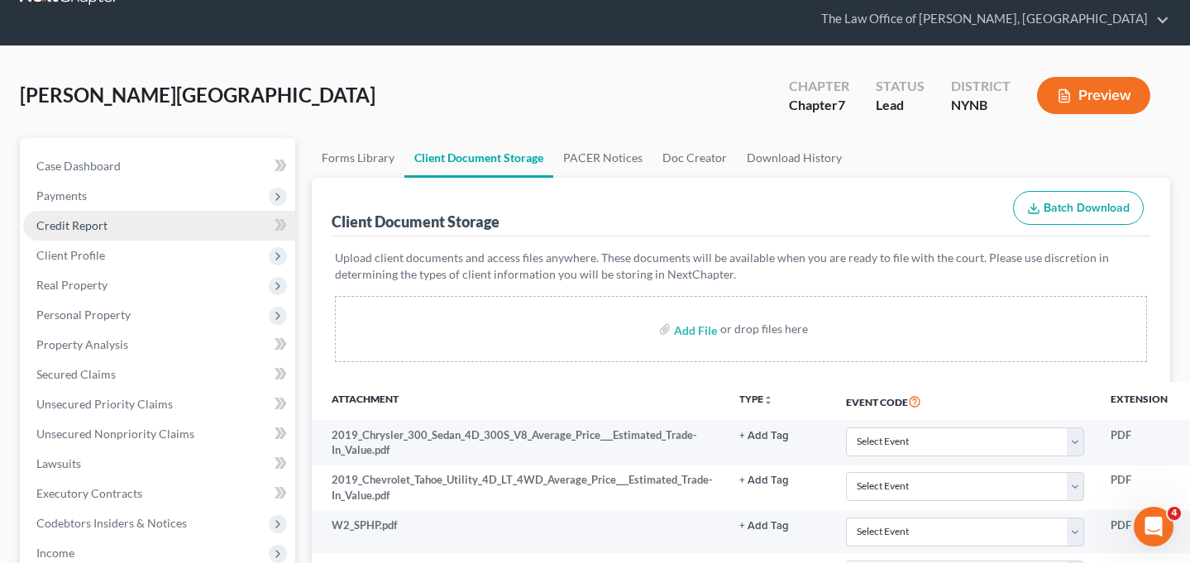
scroll to position [47, 0]
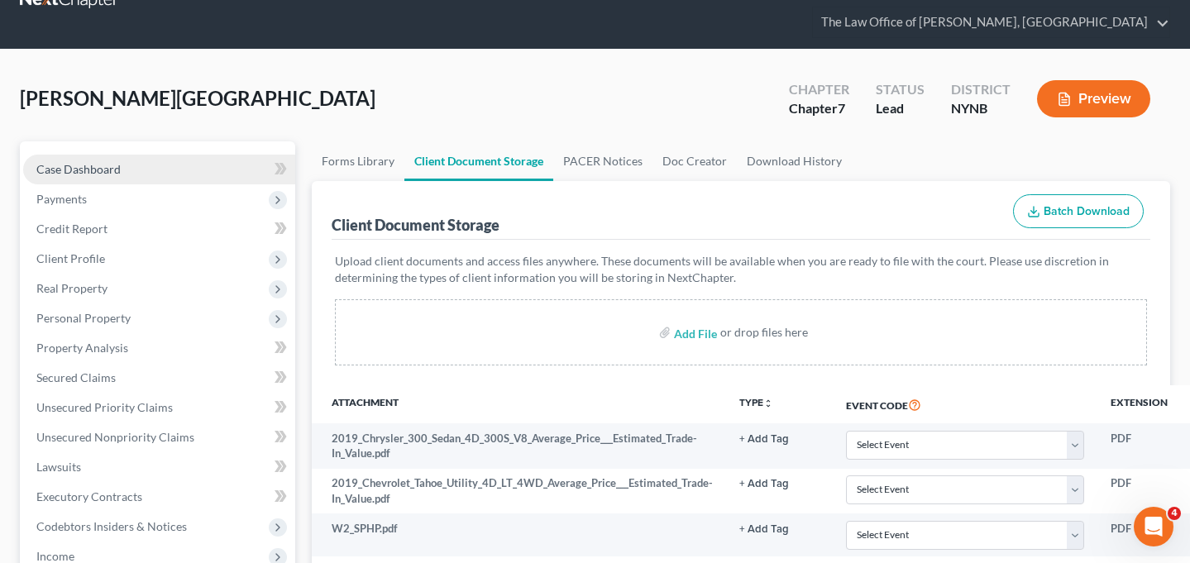
click at [167, 155] on link "Case Dashboard" at bounding box center [159, 170] width 272 height 30
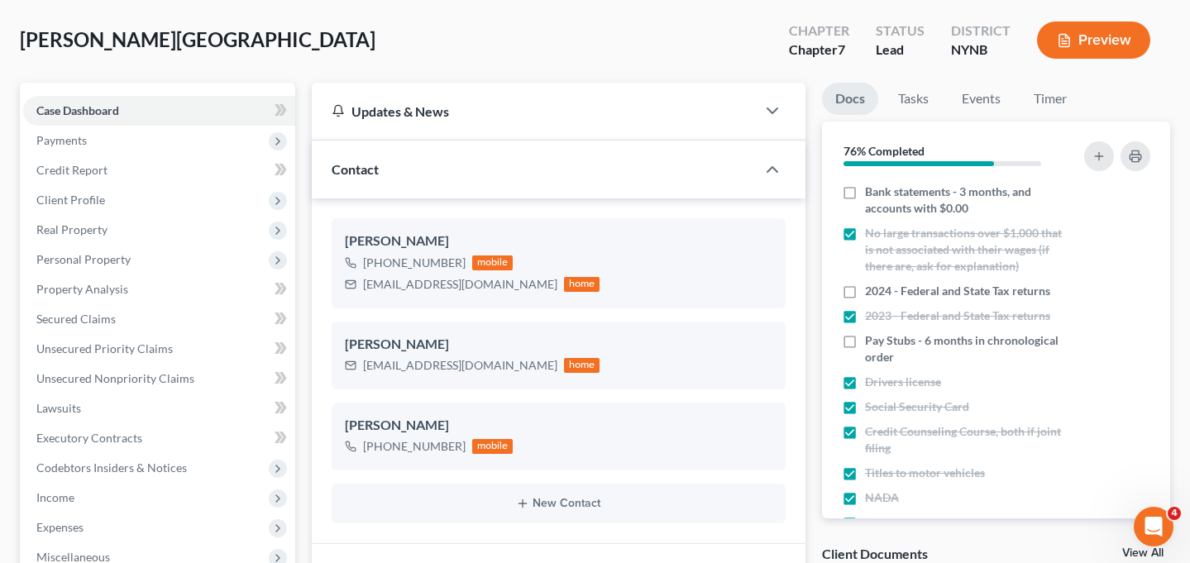
scroll to position [151, 0]
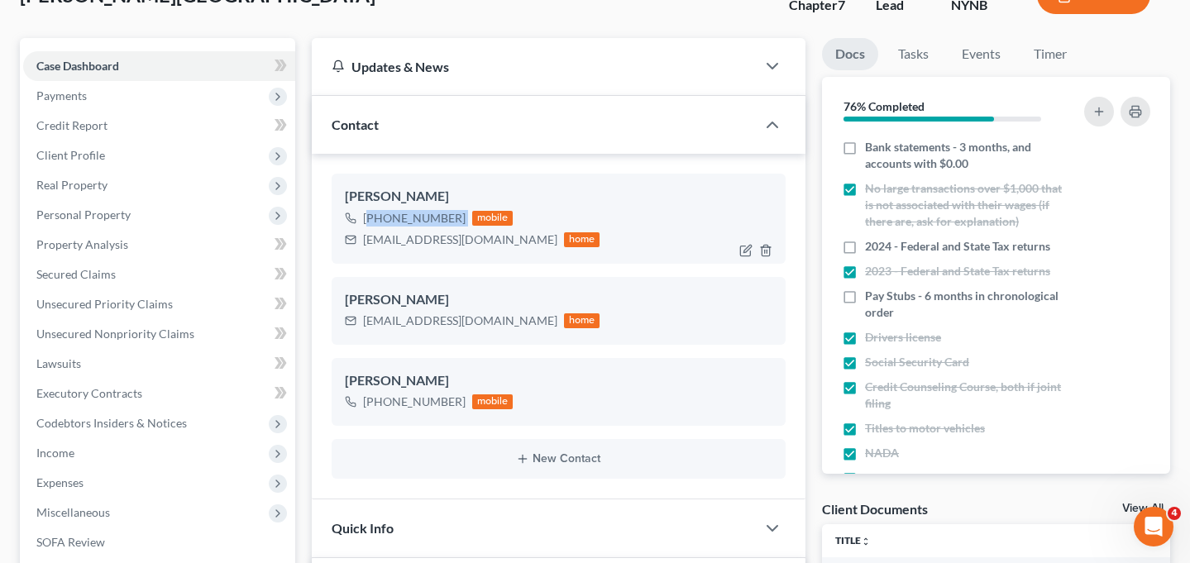
drag, startPoint x: 463, startPoint y: 189, endPoint x: 366, endPoint y: 188, distance: 96.8
click at [366, 208] on div "+1 (518) 362-9388 mobile" at bounding box center [473, 219] width 256 height 22
click at [366, 210] on div "+1 (518) 362-9388" at bounding box center [414, 218] width 103 height 17
drag, startPoint x: 459, startPoint y: 186, endPoint x: 365, endPoint y: 185, distance: 94.3
click at [364, 208] on div "+1 (518) 362-9388 mobile" at bounding box center [473, 219] width 256 height 22
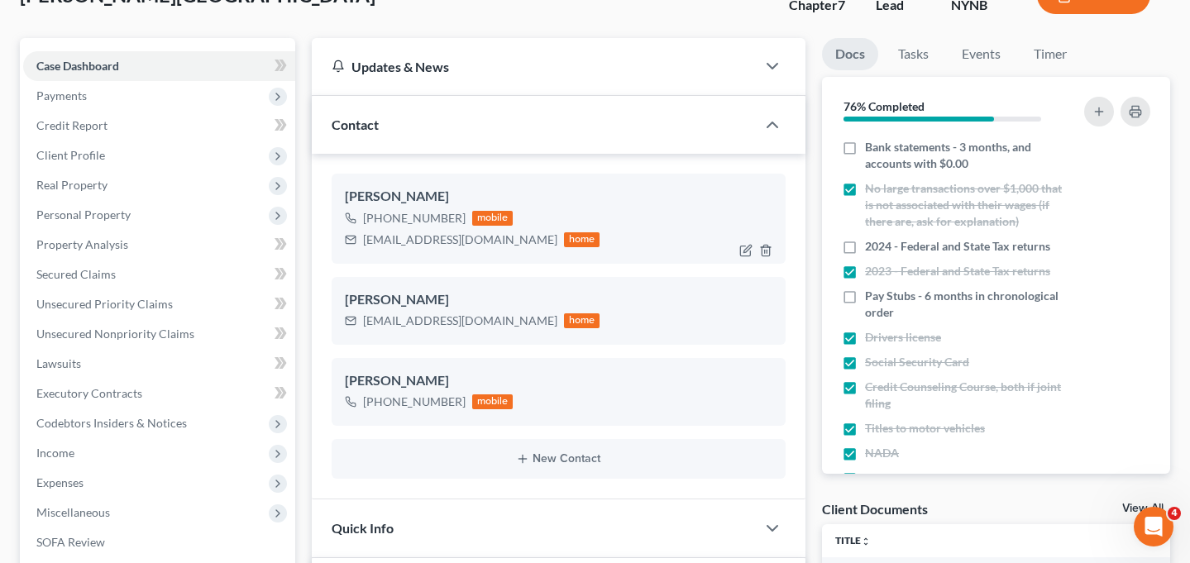
copy div "+1 (518) 362-9388"
click at [501, 187] on div "Olyvia Velez" at bounding box center [559, 197] width 428 height 20
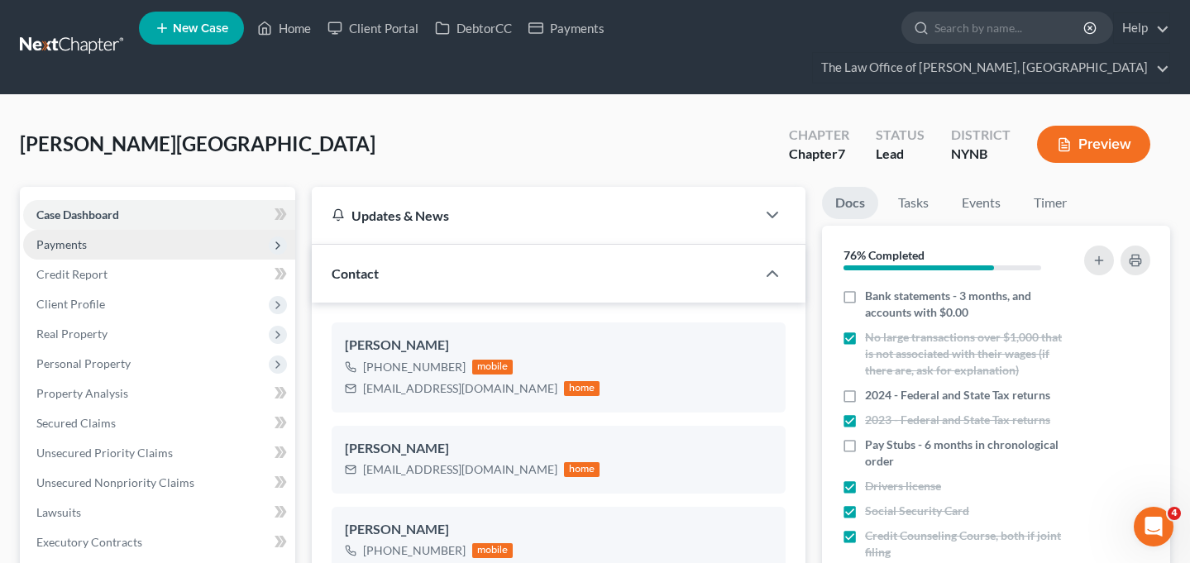
scroll to position [0, 0]
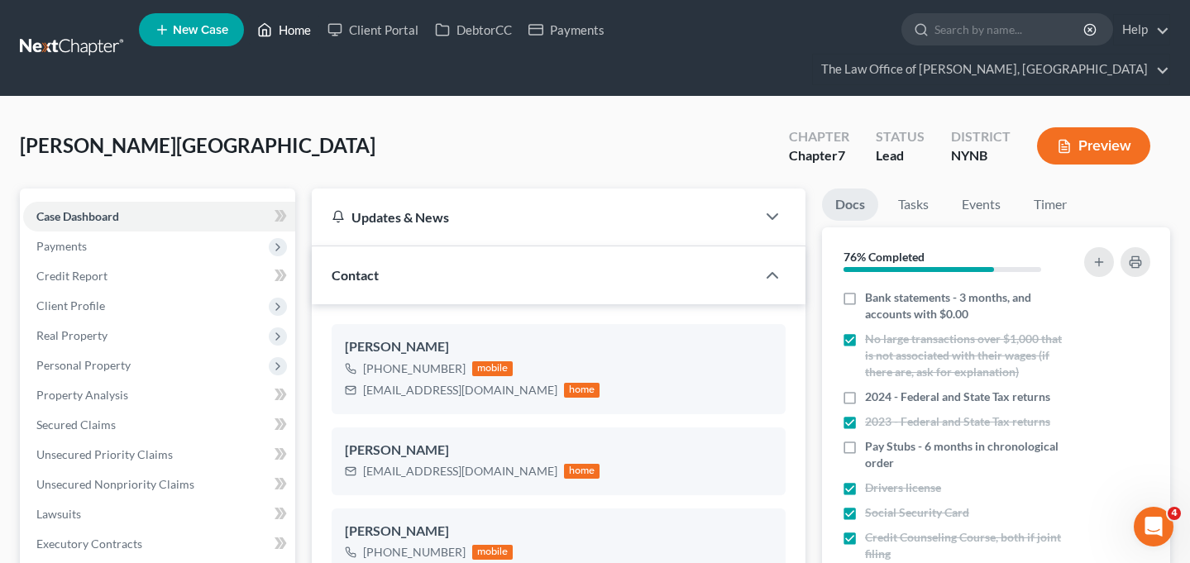
click at [281, 35] on link "Home" at bounding box center [284, 30] width 70 height 30
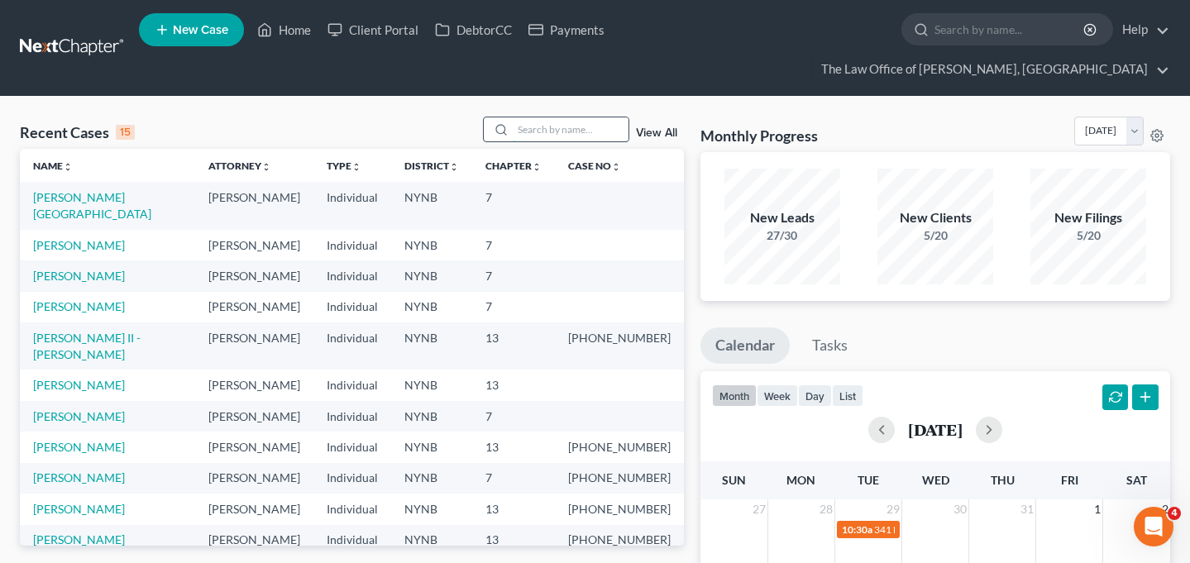
click at [569, 117] on input "search" at bounding box center [571, 129] width 116 height 24
type input "randall"
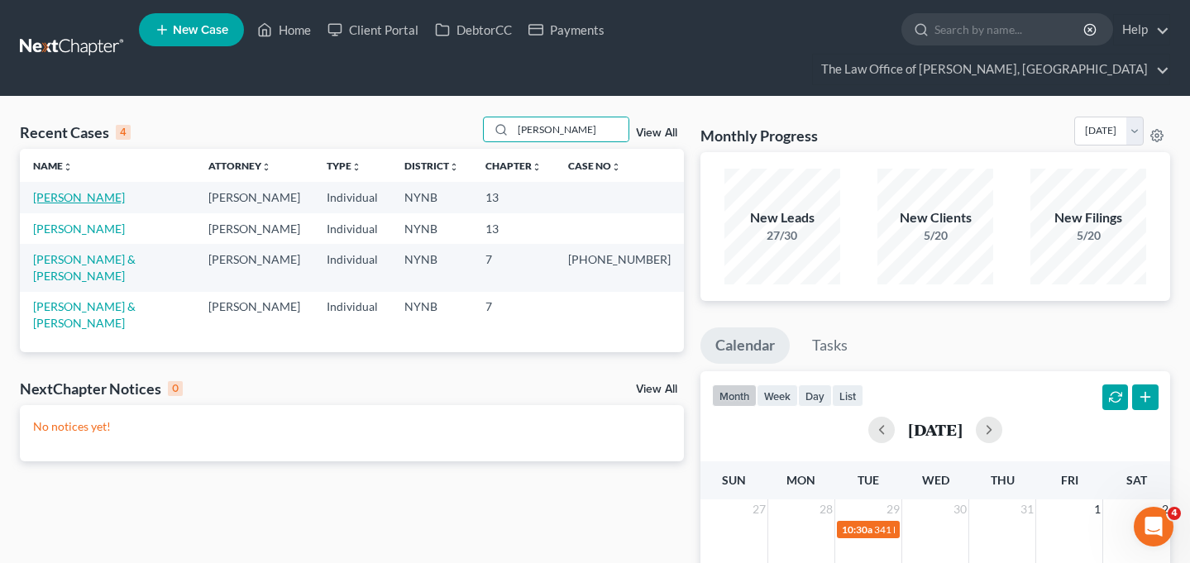
click at [87, 190] on link "[PERSON_NAME]" at bounding box center [79, 197] width 92 height 14
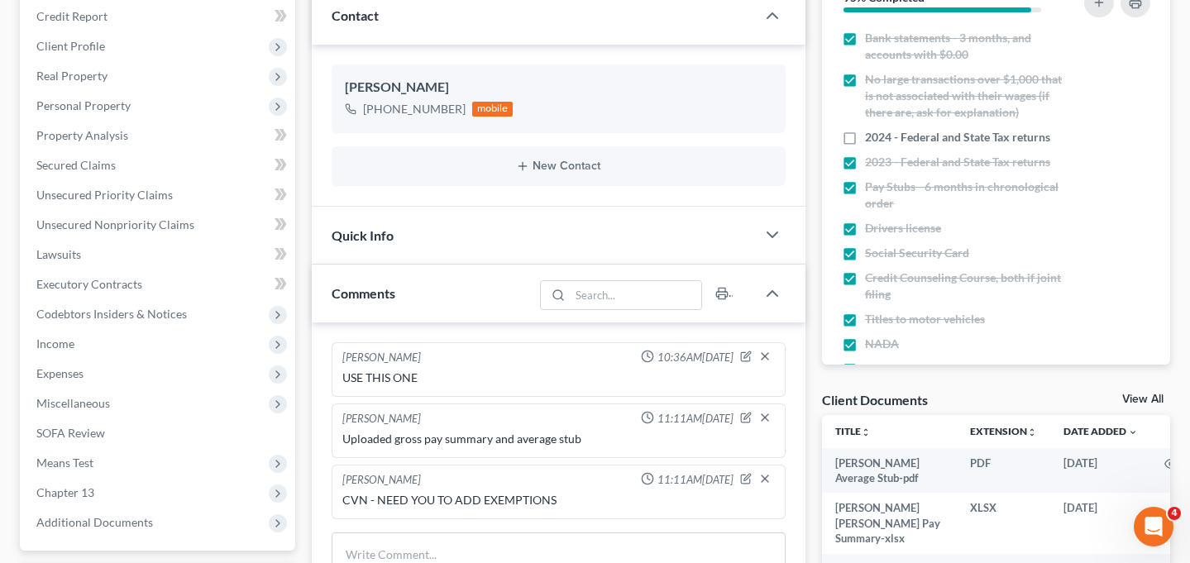
scroll to position [301, 0]
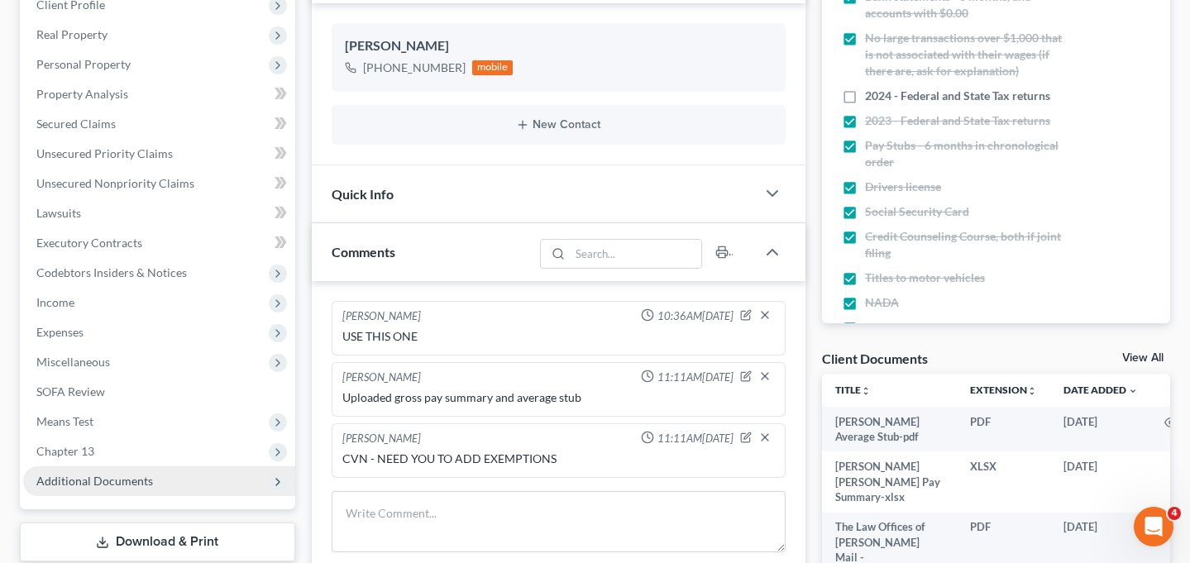
click at [167, 467] on span "Additional Documents" at bounding box center [159, 482] width 272 height 30
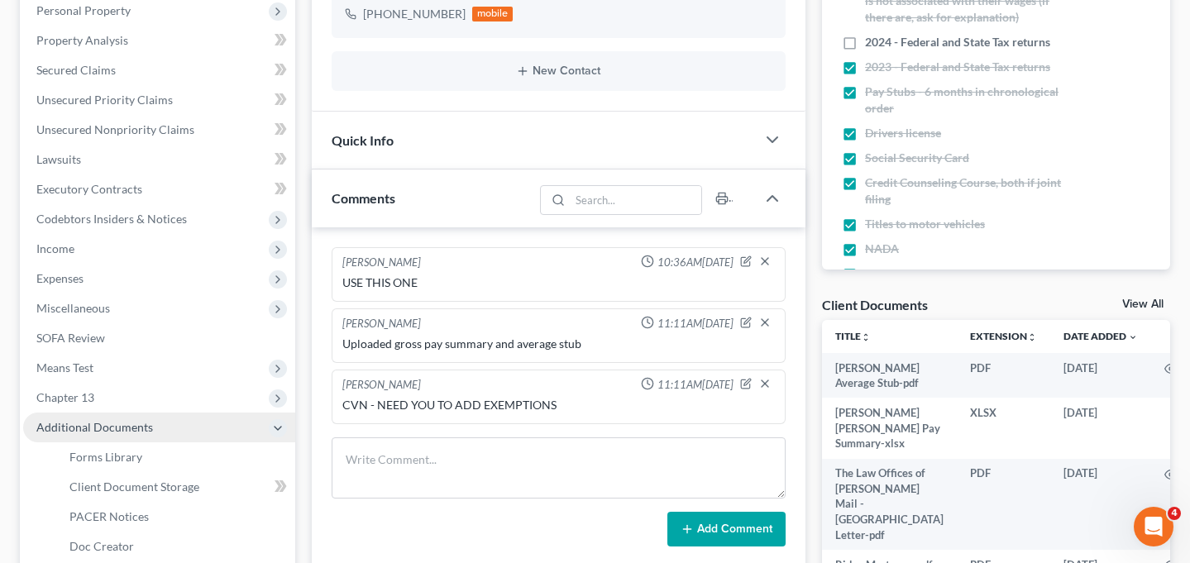
scroll to position [450, 0]
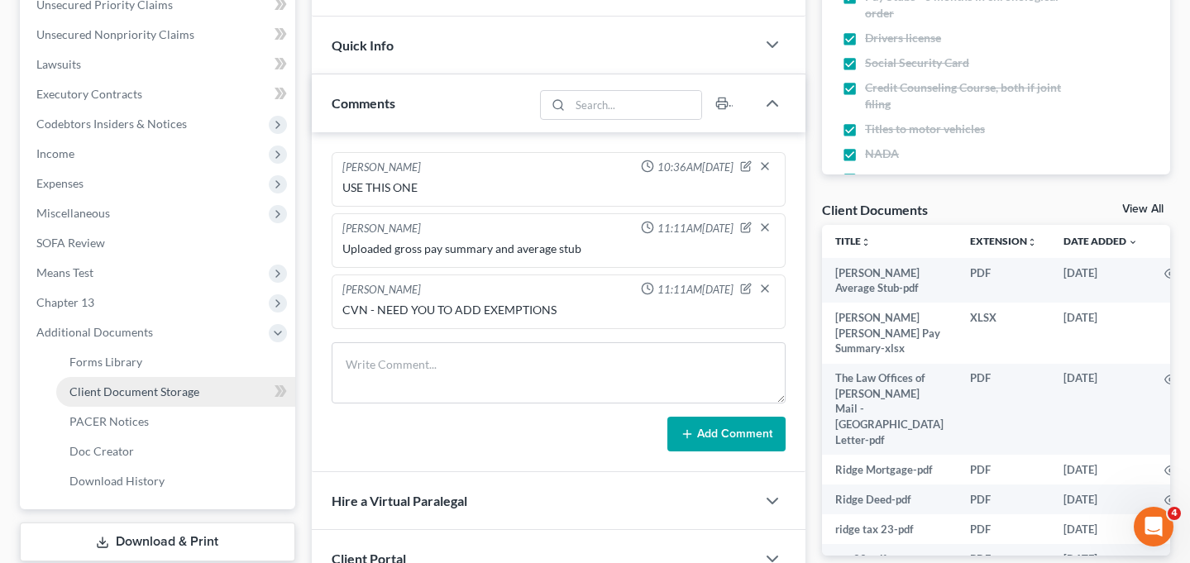
click at [158, 385] on span "Client Document Storage" at bounding box center [134, 392] width 130 height 14
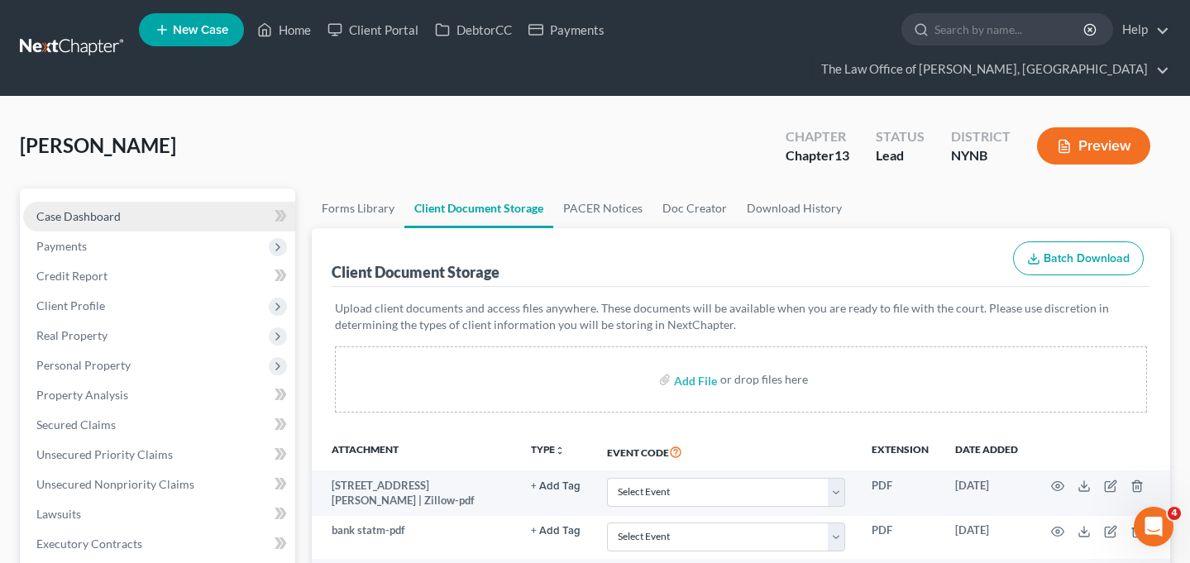
click at [238, 202] on link "Case Dashboard" at bounding box center [159, 217] width 272 height 30
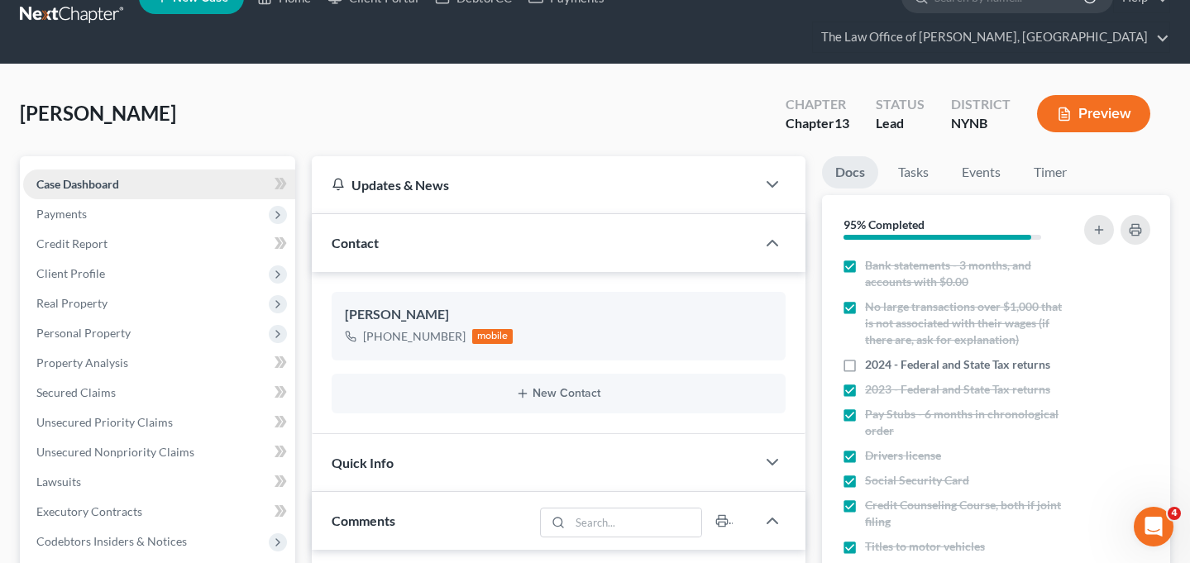
scroll to position [79, 0]
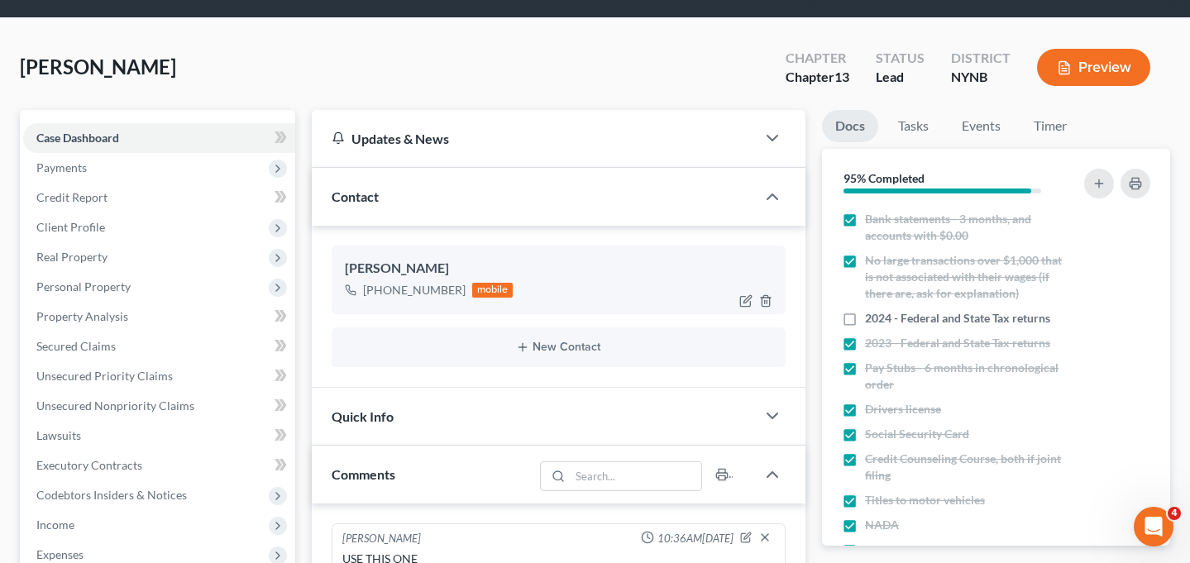
drag, startPoint x: 461, startPoint y: 261, endPoint x: 338, endPoint y: 261, distance: 122.4
click at [338, 261] on div "Randall Ridge +1 (518) 986-6780 mobile" at bounding box center [559, 280] width 454 height 68
copy div "+1 (518) 986-6780"
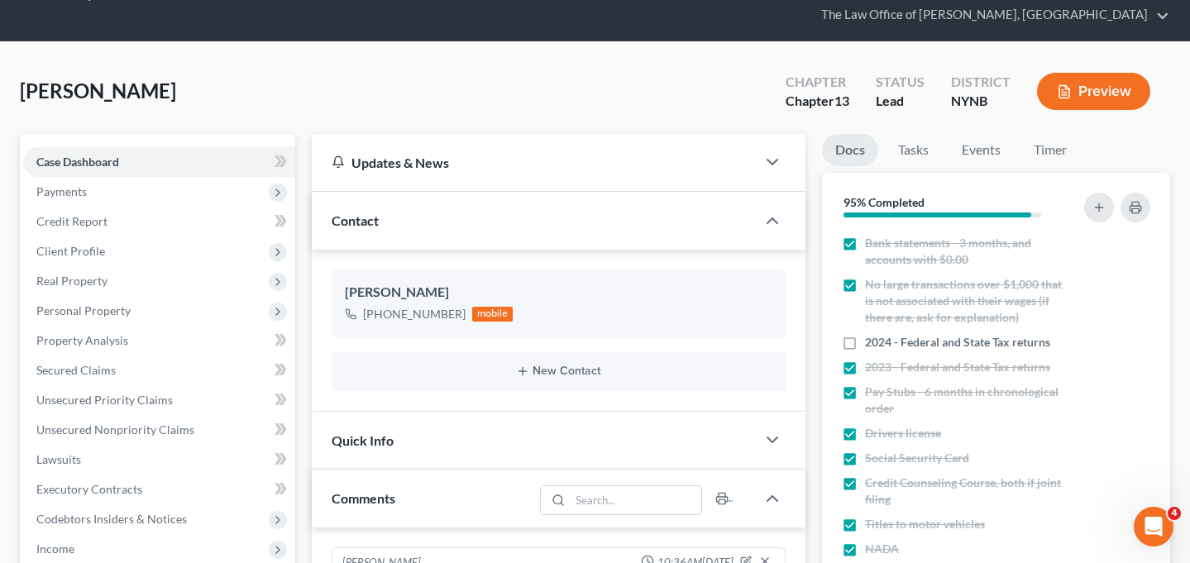
scroll to position [0, 0]
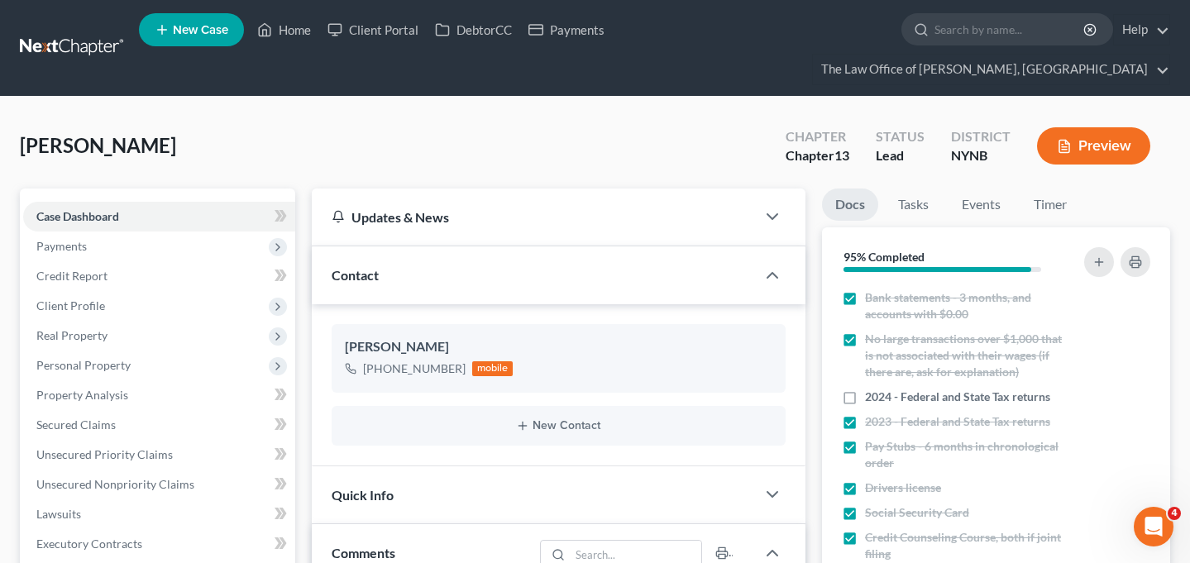
click at [71, 33] on link at bounding box center [73, 48] width 106 height 30
